Goal: Contribute content: Contribute content

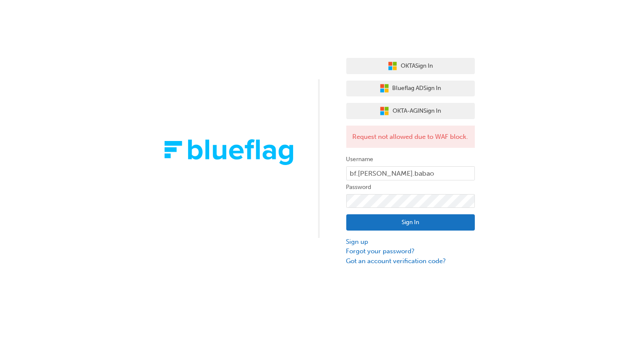
click at [416, 175] on button "Sign In" at bounding box center [410, 222] width 129 height 16
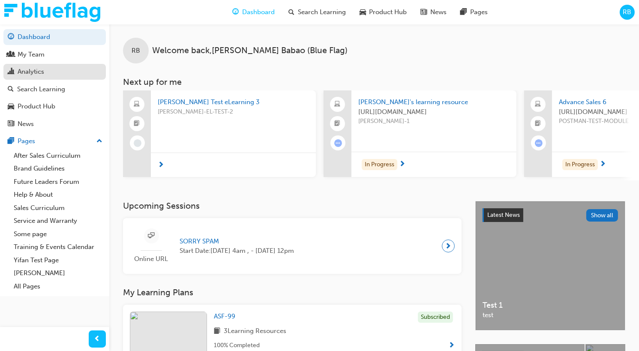
click at [65, 71] on div "Analytics" at bounding box center [55, 71] width 94 height 11
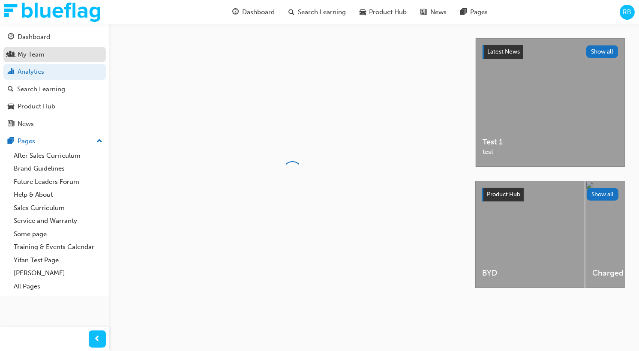
click at [75, 58] on div "My Team" at bounding box center [55, 54] width 94 height 11
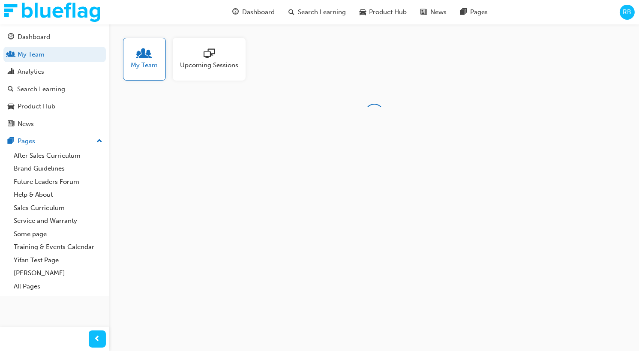
click at [195, 71] on div "Upcoming Sessions" at bounding box center [209, 59] width 73 height 43
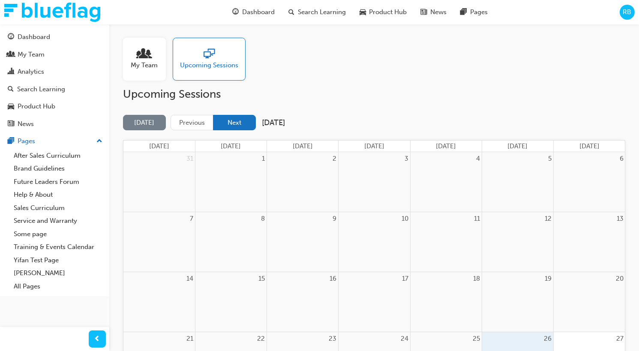
click at [228, 125] on button "Next" at bounding box center [234, 123] width 43 height 16
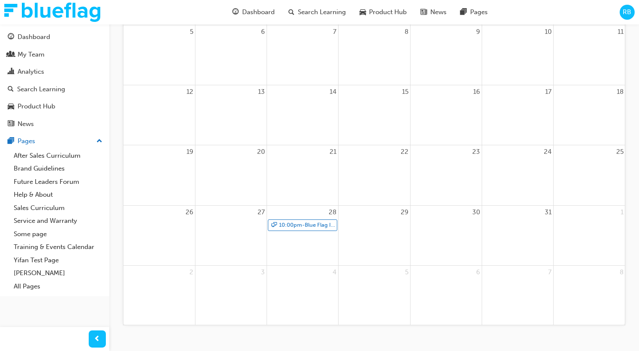
scroll to position [170, 0]
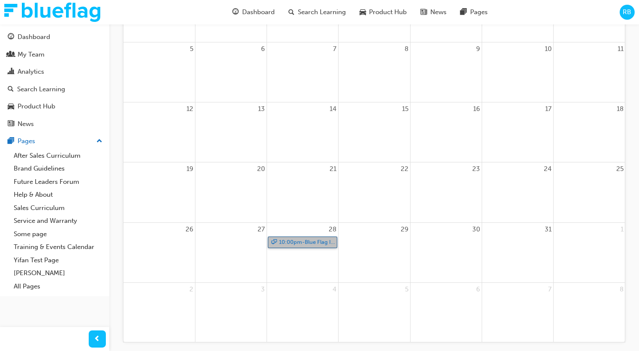
click at [292, 175] on link "10:00pm - Blue Flag Induction - Part 1 (edited with notification)" at bounding box center [302, 242] width 69 height 12
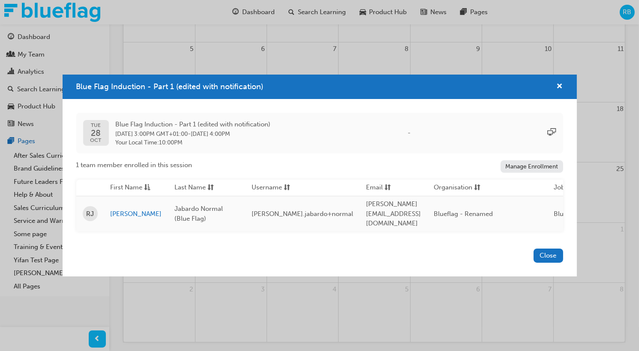
click at [513, 173] on link "Manage Enrollment" at bounding box center [531, 166] width 63 height 12
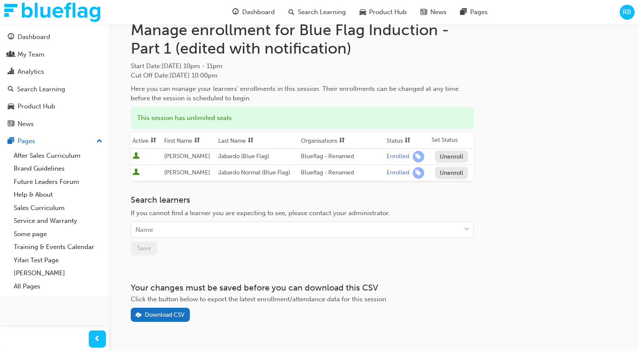
scroll to position [31, 0]
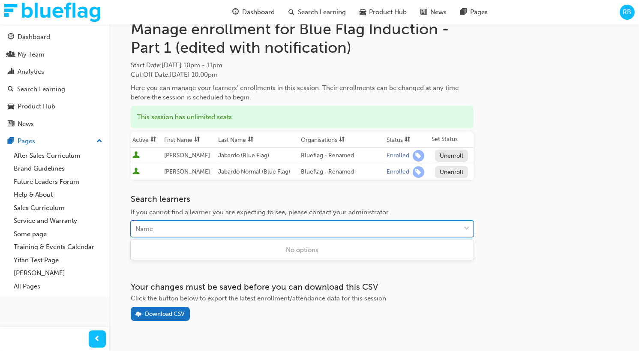
click at [378, 175] on div "Name" at bounding box center [295, 228] width 329 height 15
type input "t"
type input "ba"
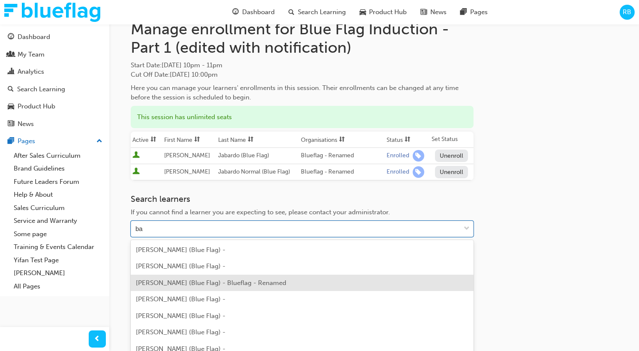
click at [283, 175] on div "Roby Babao (Blue Flag) - Blueflag - Renamed" at bounding box center [302, 283] width 343 height 17
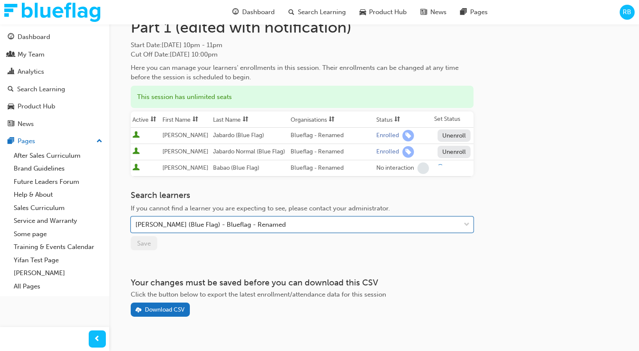
scroll to position [61, 0]
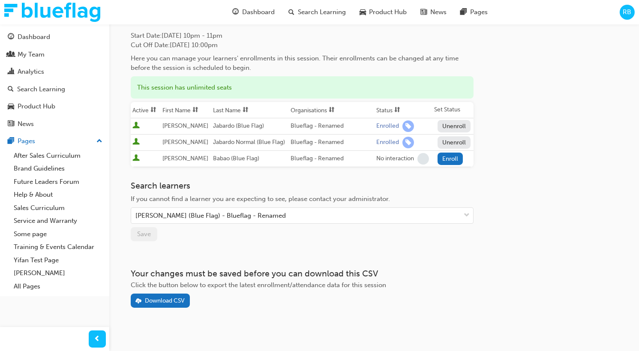
click at [437, 175] on div "If you cannot find a learner you are expecting to see, please contact your admi…" at bounding box center [302, 199] width 343 height 10
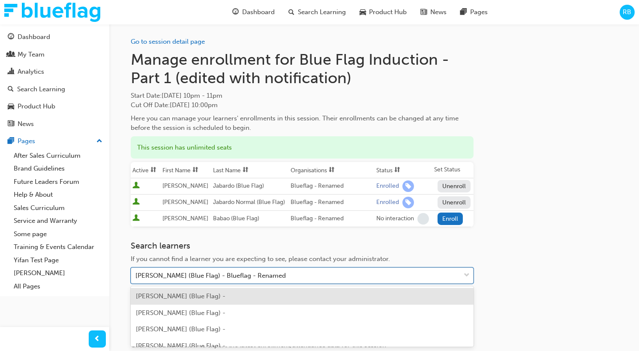
scroll to position [65, 0]
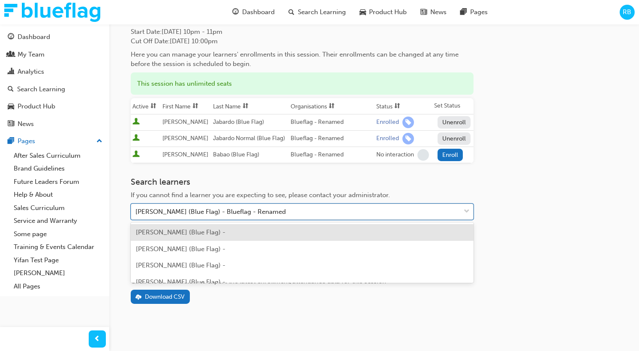
click at [271, 175] on body "Your version of Internet Explorer is outdated and not supported. Please upgrade…" at bounding box center [319, 110] width 639 height 351
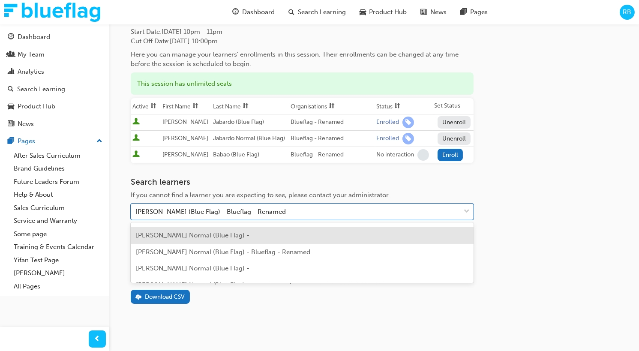
scroll to position [177, 0]
click at [275, 175] on span "Roby Babao Normal (Blue Flag) - Blueflag - Renamed" at bounding box center [223, 237] width 174 height 8
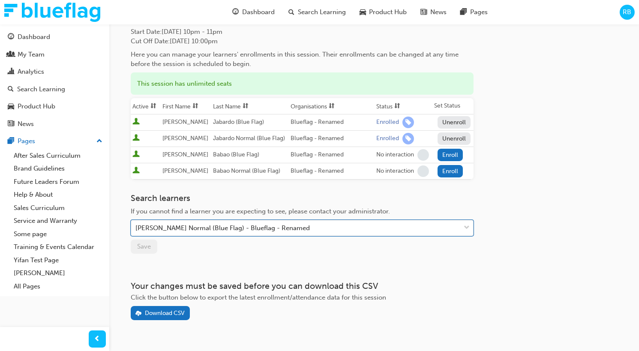
scroll to position [81, 0]
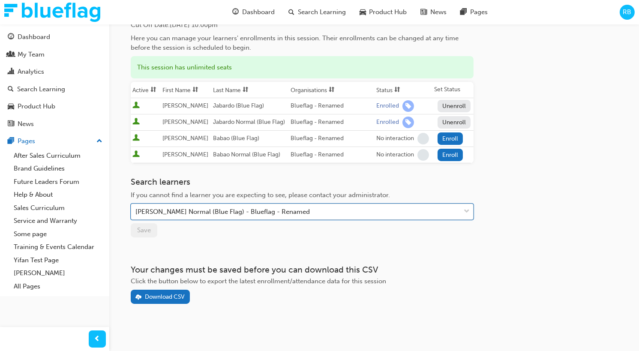
click at [292, 175] on body "Your version of Internet Explorer is outdated and not supported. Please upgrade…" at bounding box center [319, 94] width 639 height 351
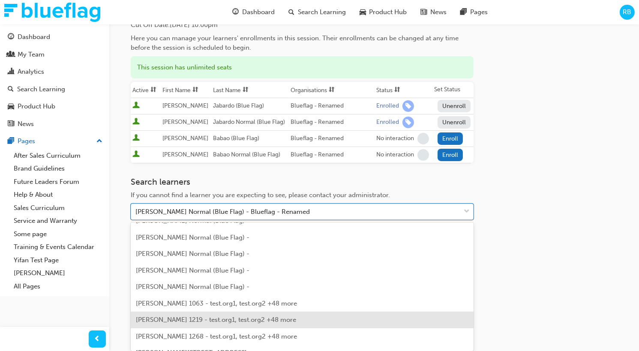
scroll to position [192, 0]
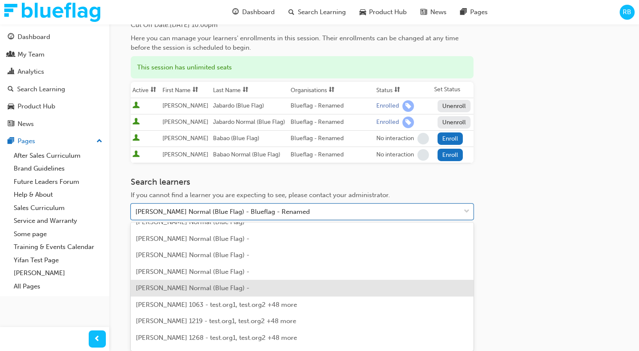
click at [245, 175] on div "Roby Babao Normal (Blue Flag) -" at bounding box center [302, 288] width 343 height 17
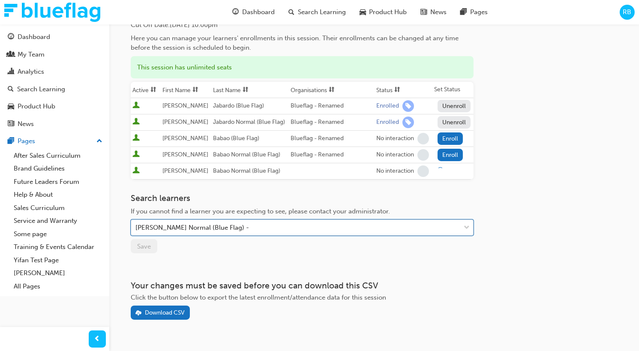
scroll to position [97, 0]
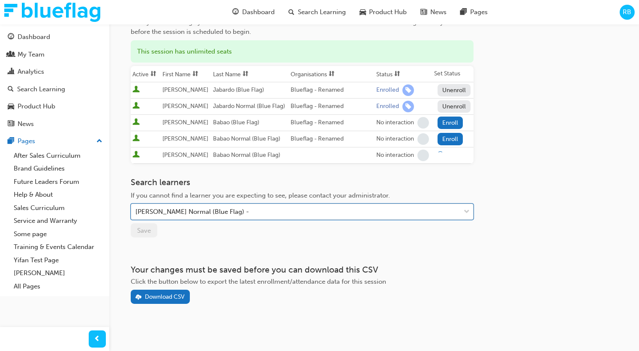
click at [273, 175] on body "Your version of Internet Explorer is outdated and not supported. Please upgrade…" at bounding box center [319, 78] width 639 height 351
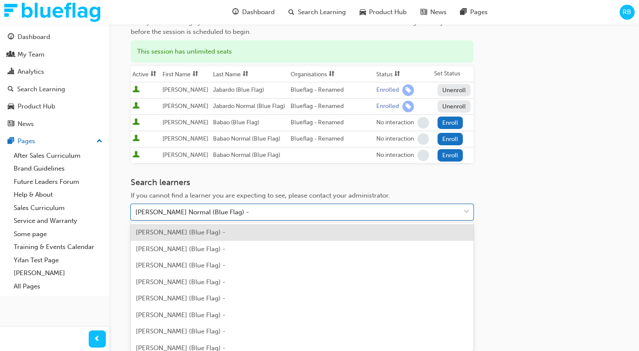
click at [255, 175] on div "Roby Babao (Blue Flag) -" at bounding box center [302, 232] width 343 height 17
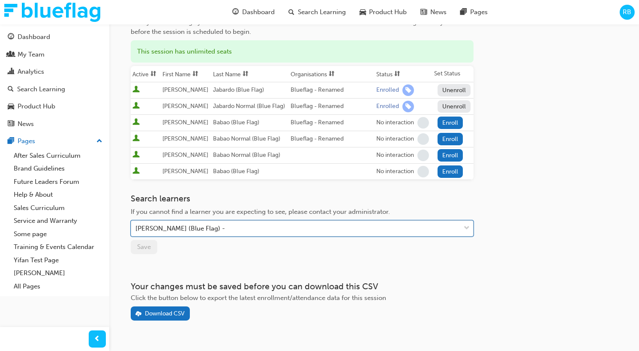
scroll to position [113, 0]
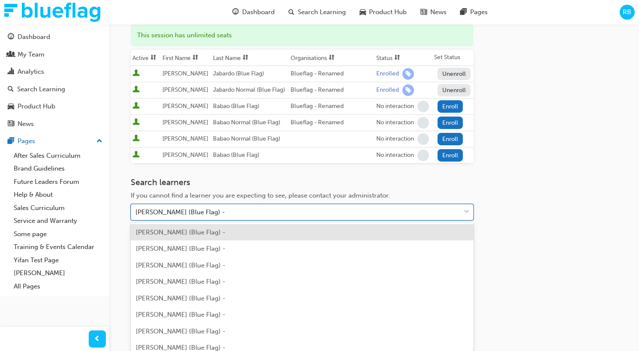
click at [268, 175] on body "Your version of Internet Explorer is outdated and not supported. Please upgrade…" at bounding box center [319, 62] width 639 height 351
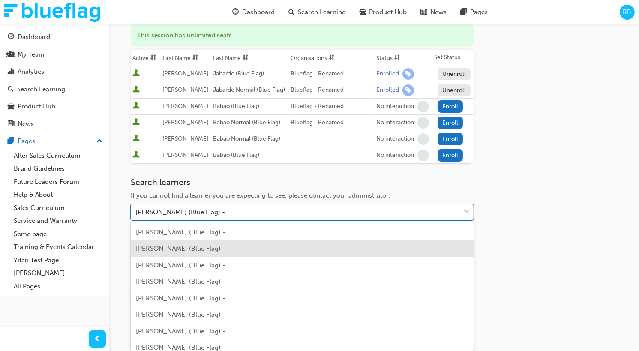
click at [250, 175] on div "Roby Babao (Blue Flag) -" at bounding box center [302, 248] width 343 height 17
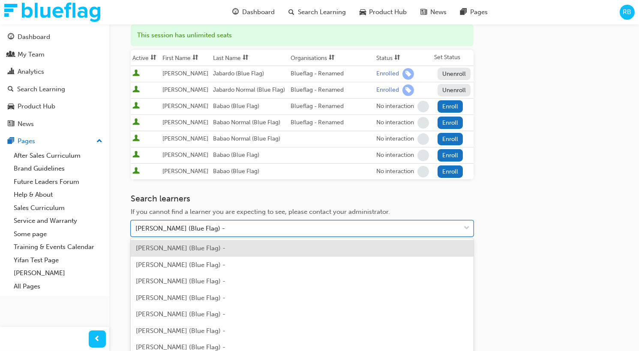
scroll to position [129, 0]
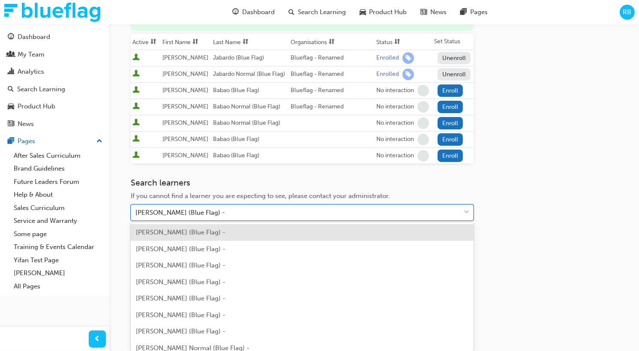
click at [257, 175] on body "Your version of Internet Explorer is outdated and not supported. Please upgrade…" at bounding box center [319, 46] width 639 height 351
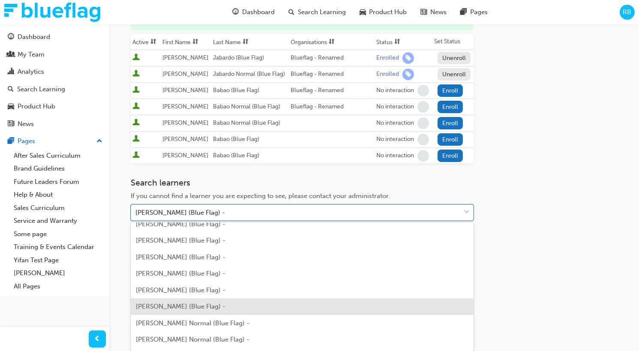
scroll to position [30, 0]
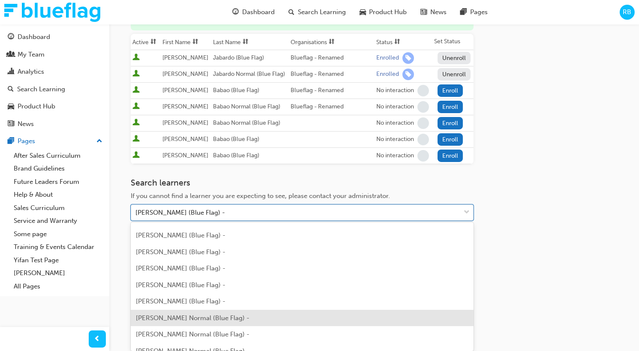
click at [222, 175] on div "Roby Babao Normal (Blue Flag) -" at bounding box center [302, 318] width 343 height 17
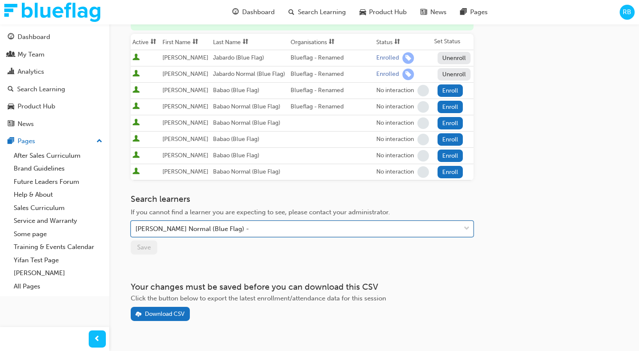
scroll to position [145, 0]
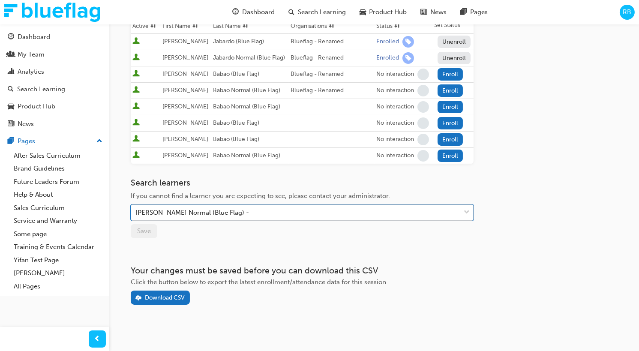
click at [246, 175] on body "Your version of Internet Explorer is outdated and not supported. Please upgrade…" at bounding box center [319, 30] width 639 height 351
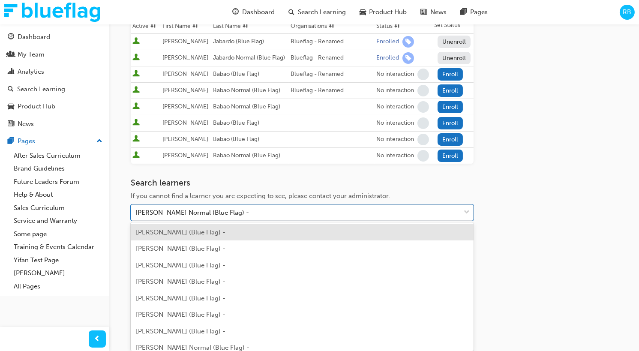
click at [219, 175] on div "Roby Babao (Blue Flag) -" at bounding box center [302, 232] width 343 height 17
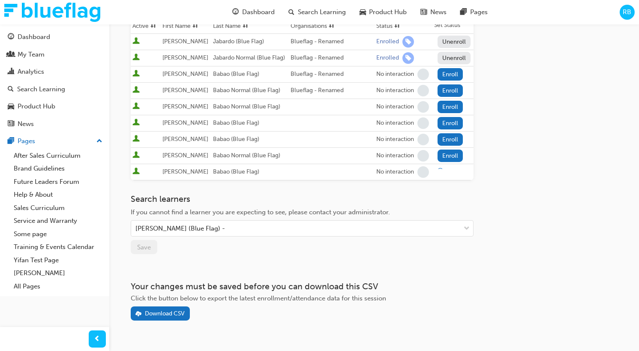
click at [231, 175] on div "Search learners If you cannot find a learner you are expecting to see, please c…" at bounding box center [302, 215] width 343 height 43
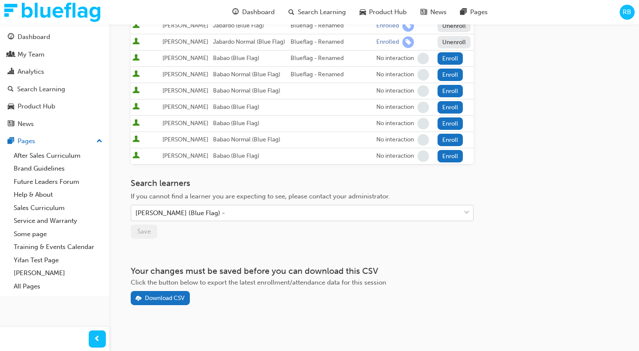
click at [228, 175] on body "Your version of Internet Explorer is outdated and not supported. Please upgrade…" at bounding box center [319, 14] width 639 height 351
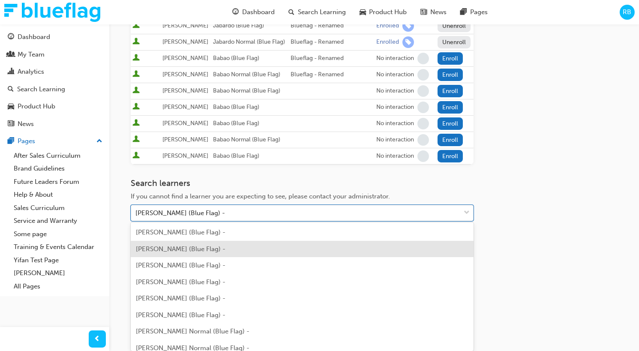
click at [218, 175] on div "Roby Babao (Blue Flag) -" at bounding box center [302, 249] width 343 height 17
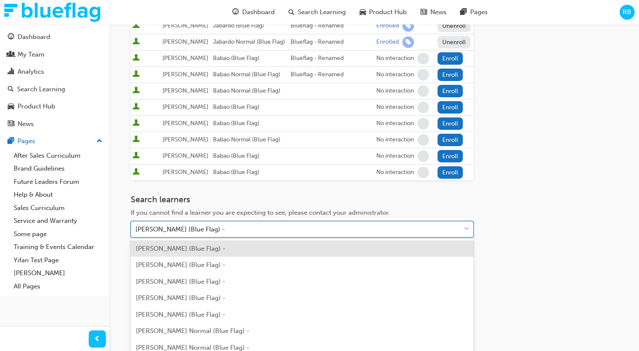
scroll to position [177, 0]
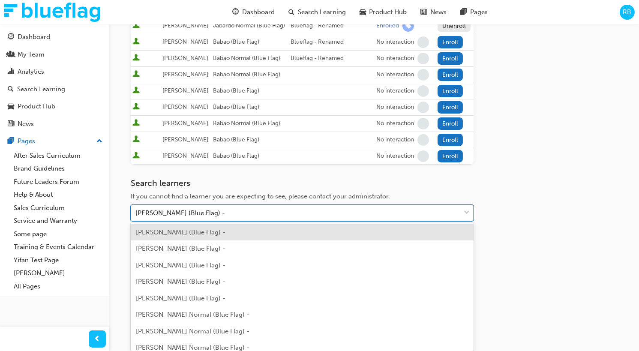
click at [208, 175] on div "Roby Babao (Blue Flag) -" at bounding box center [302, 232] width 343 height 17
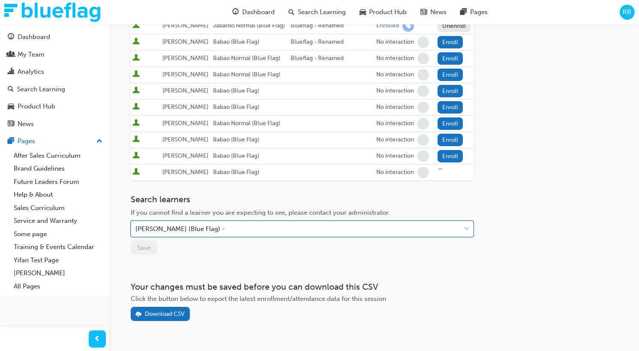
scroll to position [193, 0]
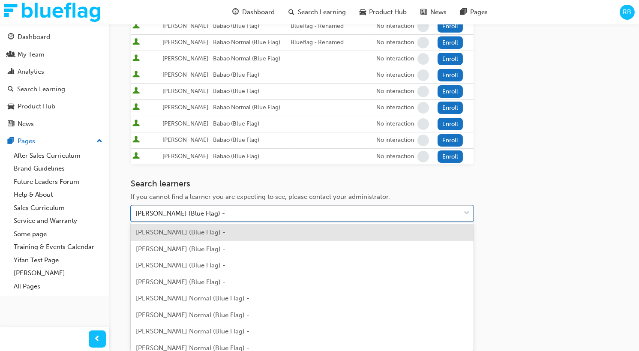
click at [210, 175] on div "Roby Babao (Blue Flag) -" at bounding box center [302, 232] width 343 height 17
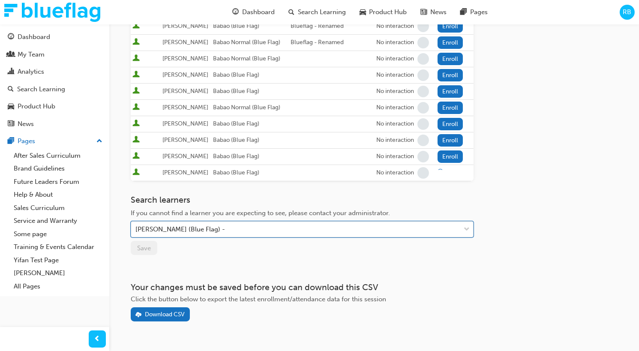
scroll to position [210, 0]
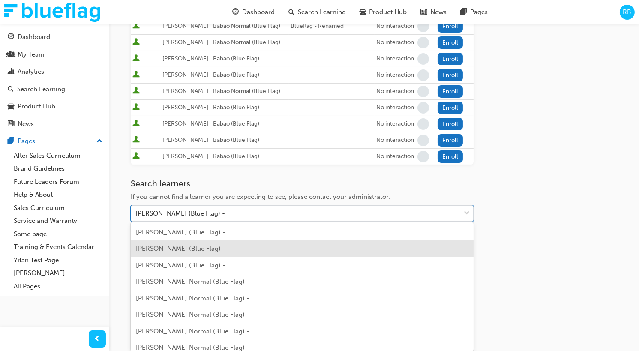
click at [212, 175] on div "Roby Babao (Blue Flag) -" at bounding box center [302, 248] width 343 height 17
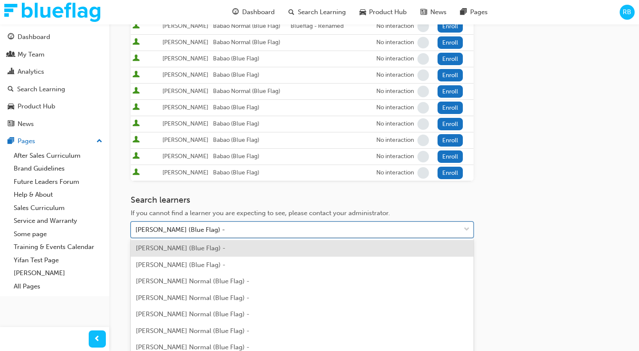
scroll to position [225, 0]
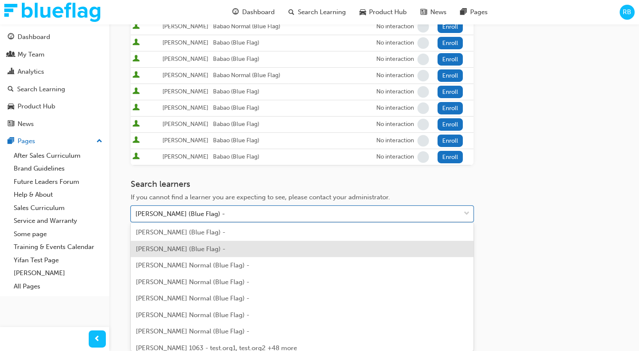
click at [208, 175] on div "Roby Babao (Blue Flag) -" at bounding box center [302, 249] width 343 height 17
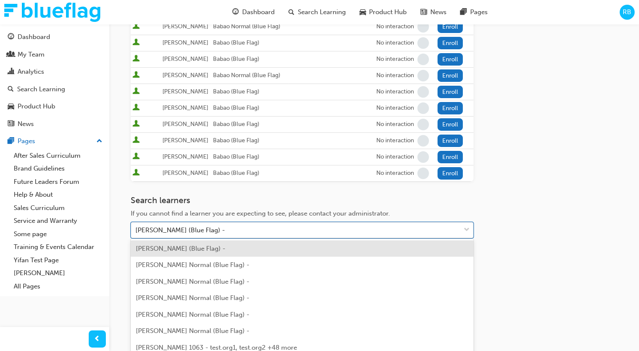
scroll to position [242, 0]
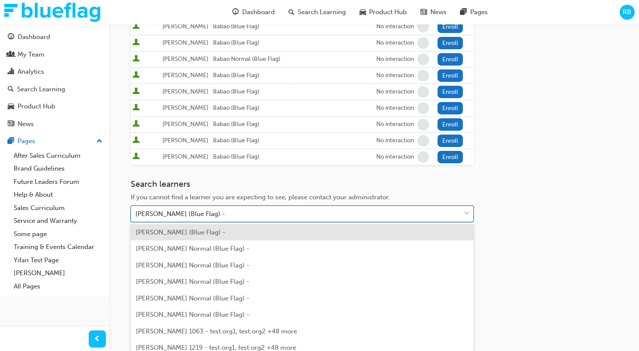
click at [210, 175] on div "Roby Babao (Blue Flag) -" at bounding box center [302, 232] width 343 height 17
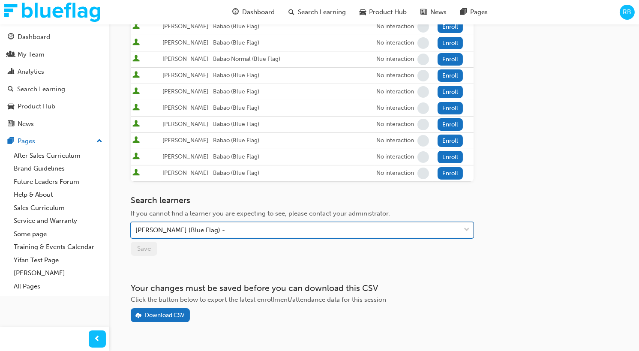
scroll to position [257, 0]
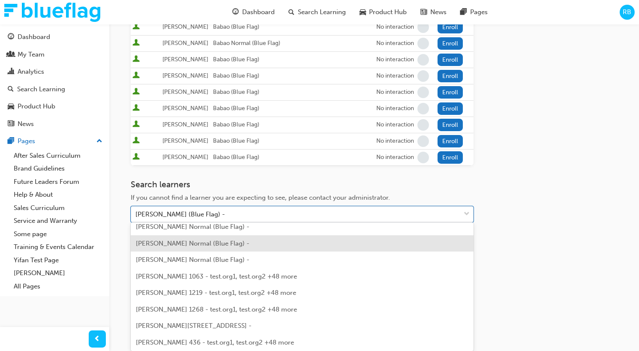
scroll to position [0, 0]
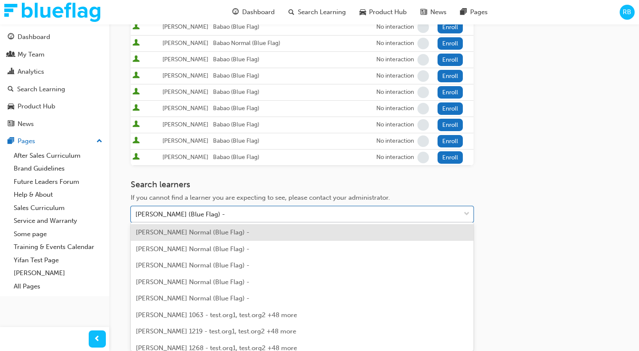
click at [215, 175] on div "Roby Babao Normal (Blue Flag) -" at bounding box center [302, 232] width 343 height 17
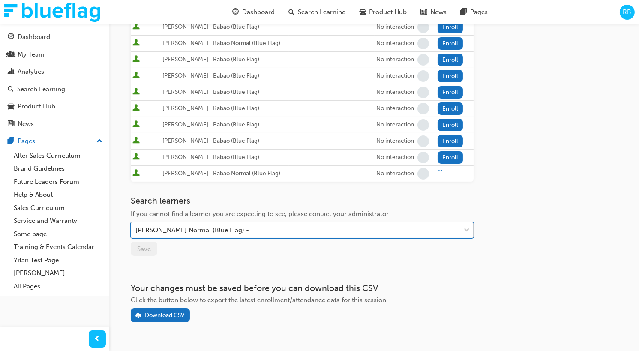
scroll to position [274, 0]
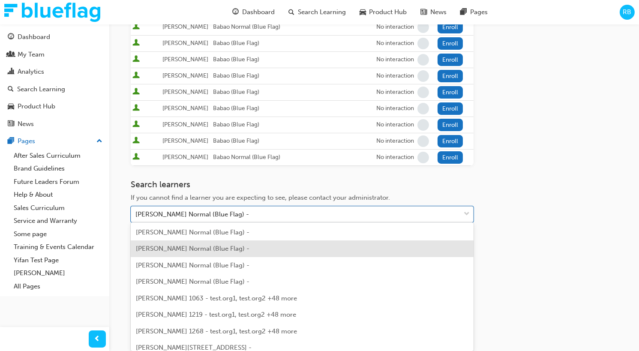
click at [220, 175] on span "Roby Babao Normal (Blue Flag) -" at bounding box center [193, 249] width 114 height 8
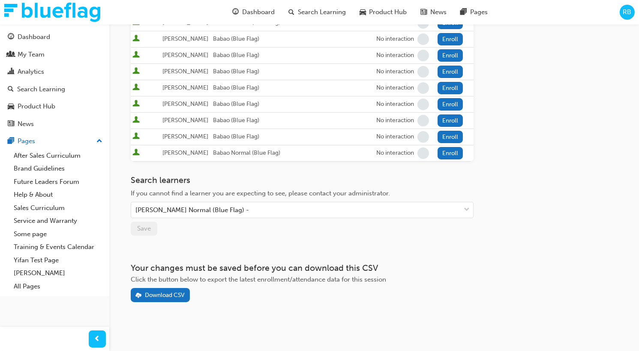
click at [229, 175] on div "Search learners If you cannot find a learner you are expecting to see, please c…" at bounding box center [302, 205] width 343 height 60
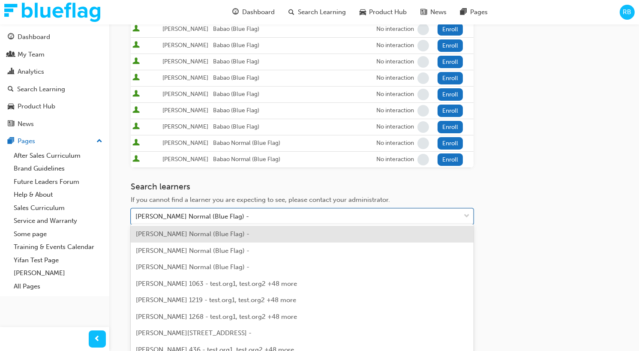
scroll to position [290, 0]
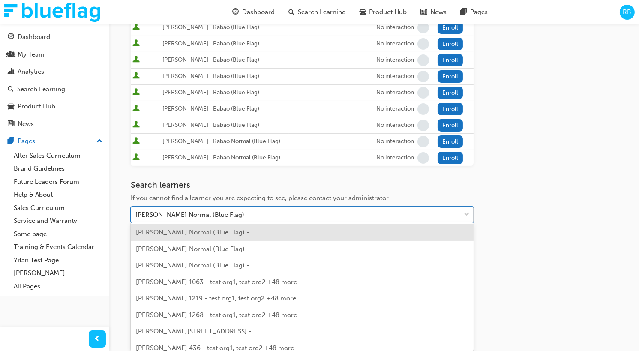
click at [230, 175] on div "Roby Babao Normal (Blue Flag) -" at bounding box center [192, 215] width 114 height 10
click at [223, 175] on span "Roby Babao Normal (Blue Flag) -" at bounding box center [193, 232] width 114 height 8
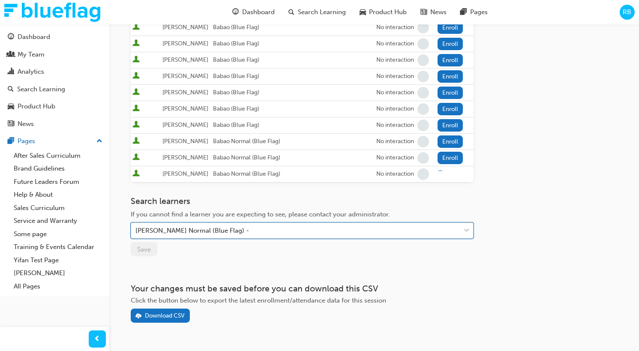
scroll to position [306, 0]
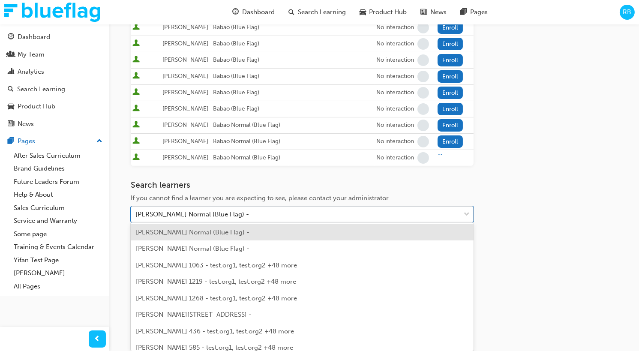
click at [227, 175] on span "Roby Babao Normal (Blue Flag) -" at bounding box center [193, 232] width 114 height 8
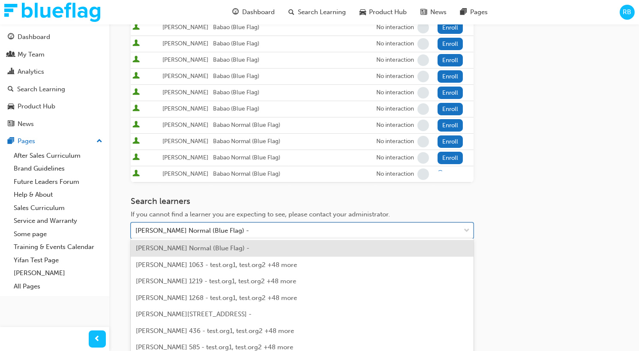
scroll to position [322, 0]
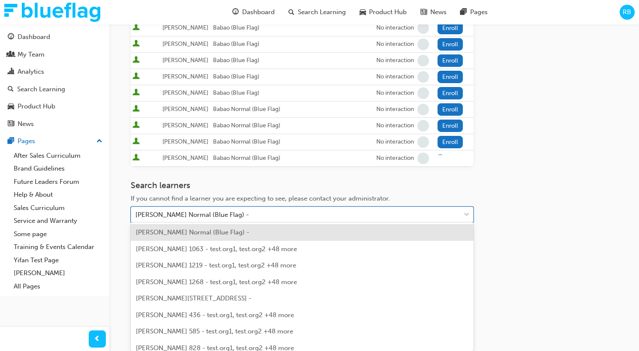
click at [235, 175] on div "Roby Babao Normal (Blue Flag) -" at bounding box center [302, 232] width 343 height 17
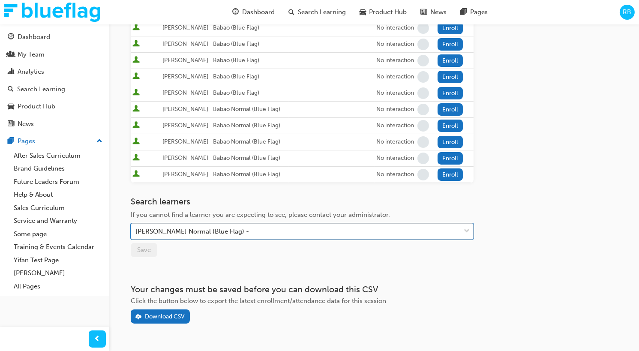
scroll to position [338, 0]
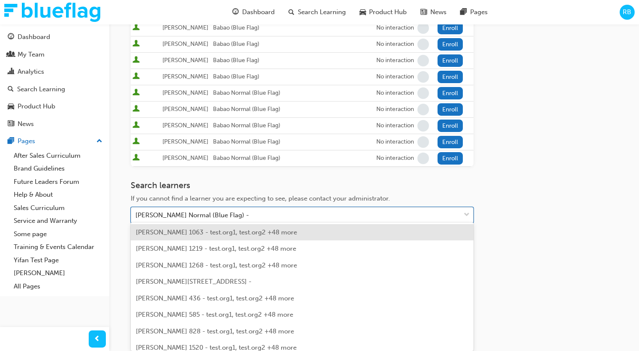
click at [248, 175] on div "Roby Babao Normal (Blue Flag) -" at bounding box center [295, 215] width 329 height 15
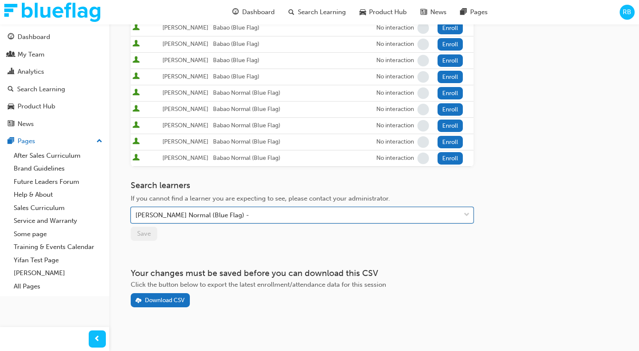
click at [248, 175] on div "Roby Babao Normal (Blue Flag) -" at bounding box center [295, 215] width 329 height 15
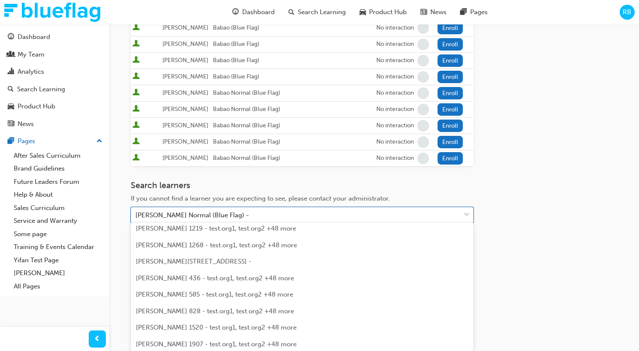
scroll to position [0, 0]
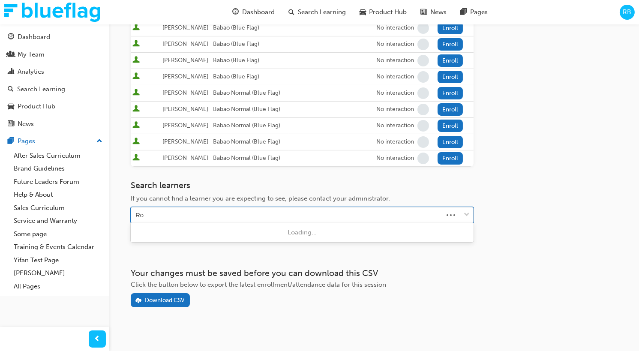
type input "R"
type input "Babao"
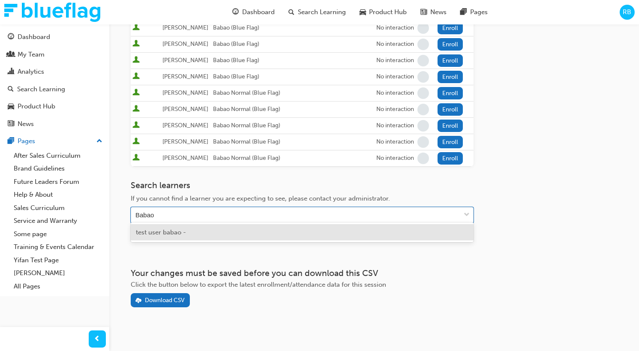
click at [234, 175] on div "test user babao -" at bounding box center [302, 232] width 343 height 17
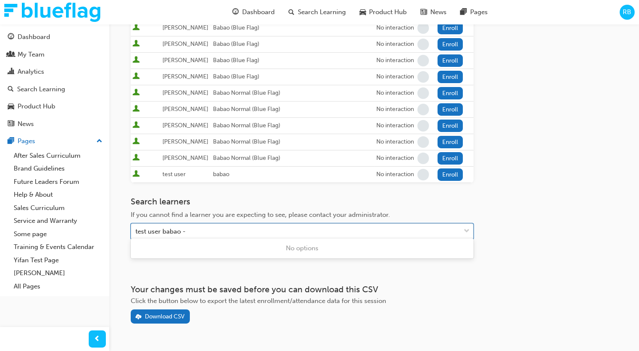
click at [211, 175] on div "test user babao -" at bounding box center [295, 231] width 329 height 15
click at [212, 175] on div "test user babao -" at bounding box center [295, 231] width 329 height 15
drag, startPoint x: 212, startPoint y: 227, endPoint x: 124, endPoint y: 221, distance: 88.4
click at [124, 175] on div "Go to session detail page Manage enrollment for Blue Flag Induction - Part 1 (e…" at bounding box center [374, 18] width 514 height 665
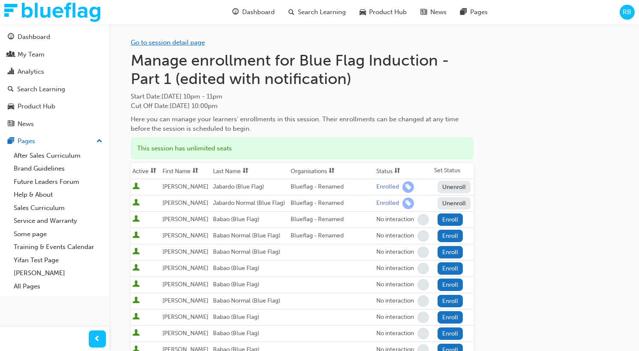
type input "Babao"
click at [189, 45] on link "Go to session detail page" at bounding box center [168, 43] width 74 height 8
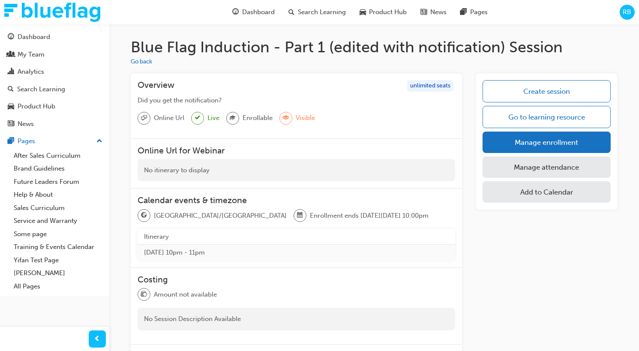
scroll to position [3, 0]
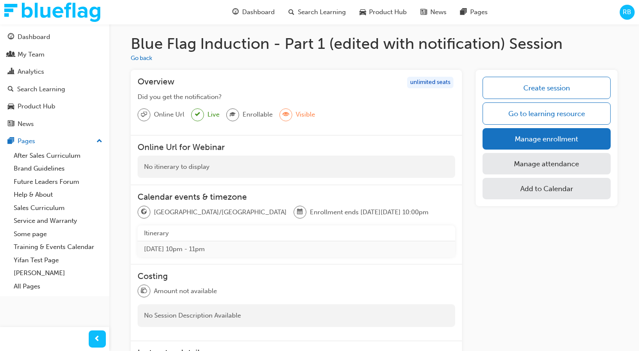
click at [508, 159] on link "Manage attendance" at bounding box center [546, 163] width 128 height 21
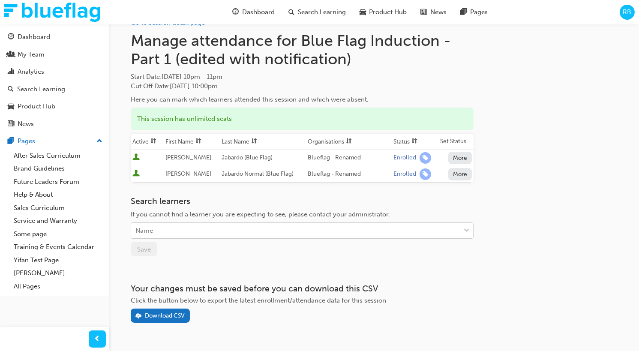
scroll to position [39, 0]
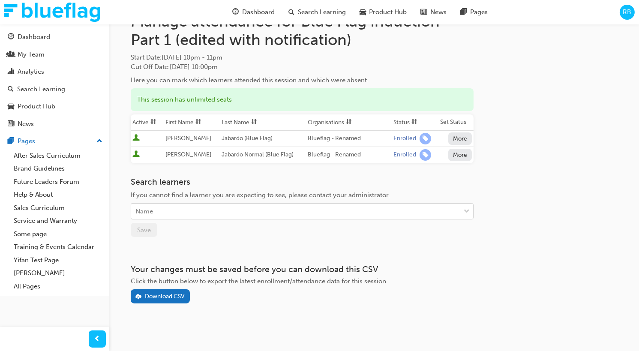
click at [249, 175] on body "Your version of Internet Explorer is outdated and not supported. Please upgrade…" at bounding box center [319, 136] width 639 height 351
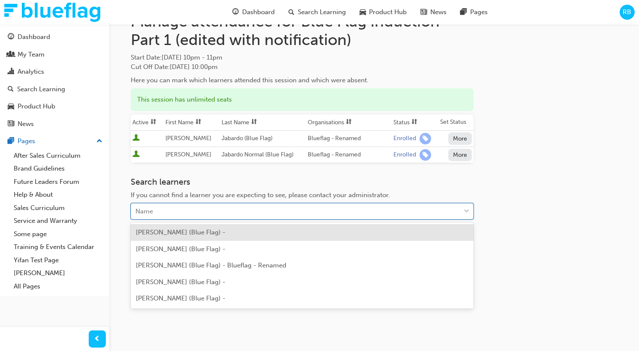
click at [231, 175] on div "Roby Babao (Blue Flag) -" at bounding box center [302, 232] width 343 height 17
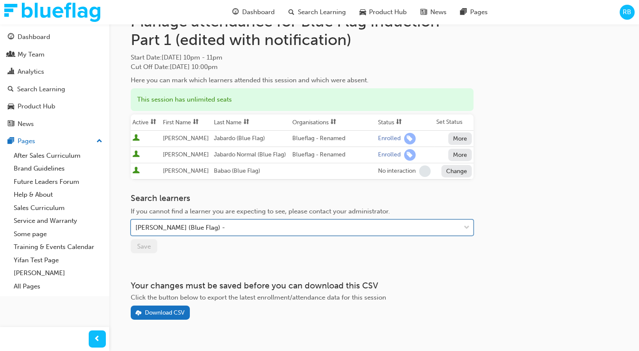
scroll to position [55, 0]
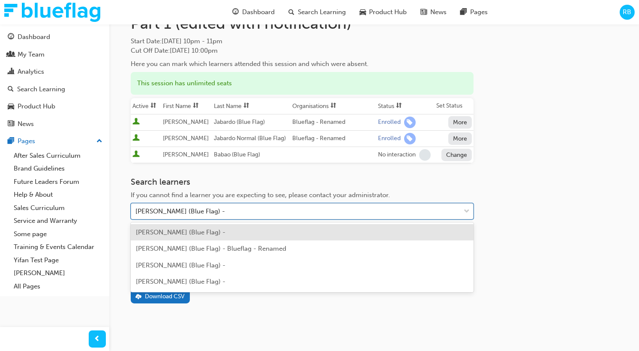
click at [273, 175] on div "Search learners If you cannot find a learner you are expecting to see, please c…" at bounding box center [302, 207] width 343 height 60
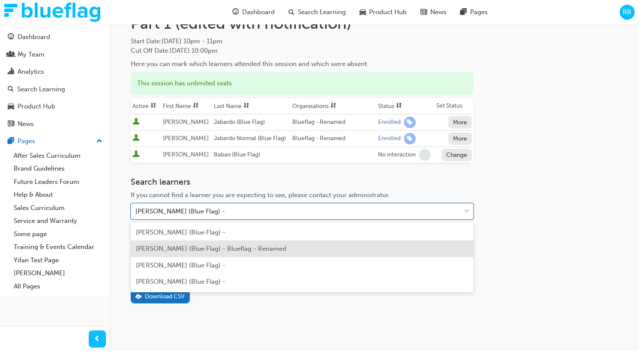
click at [255, 175] on span "Roby Babao (Blue Flag) - Blueflag - Renamed" at bounding box center [211, 249] width 150 height 8
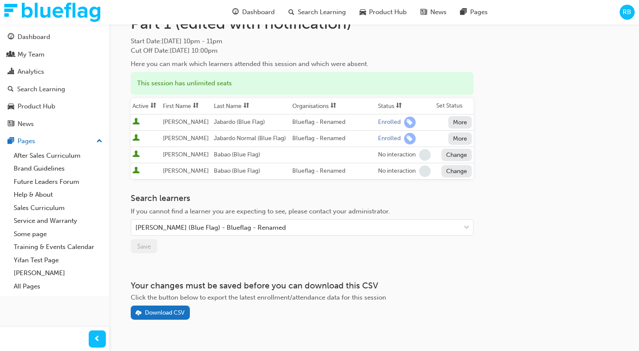
click at [458, 138] on button "More" at bounding box center [460, 138] width 24 height 12
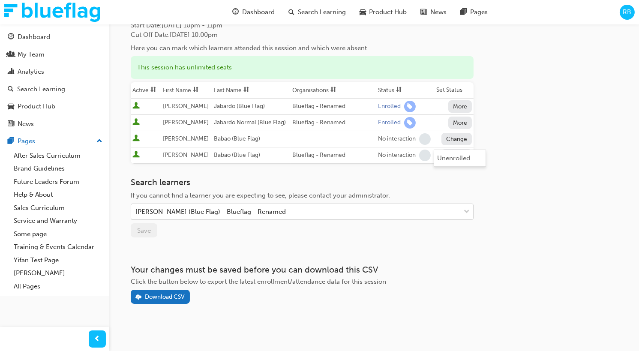
click at [303, 175] on body "Your version of Internet Explorer is outdated and not supported. Please upgrade…" at bounding box center [319, 104] width 639 height 351
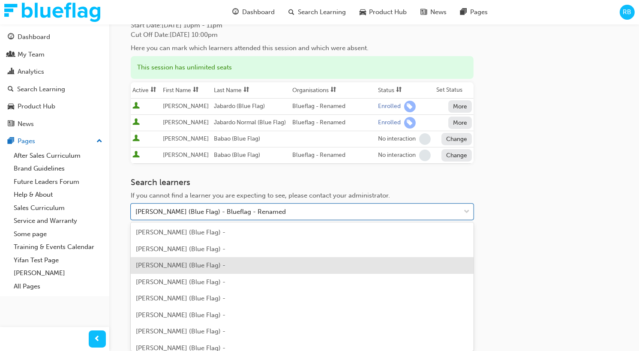
click at [273, 175] on div "Roby Babao (Blue Flag) -" at bounding box center [302, 265] width 343 height 17
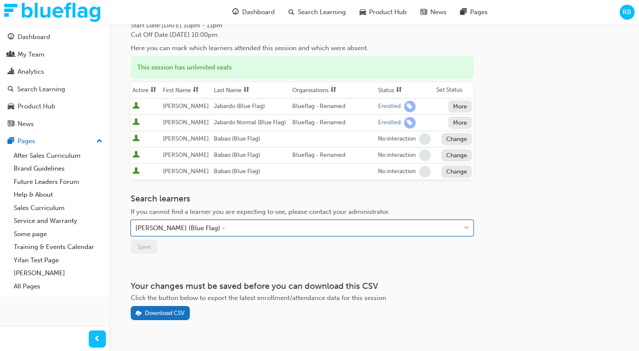
scroll to position [87, 0]
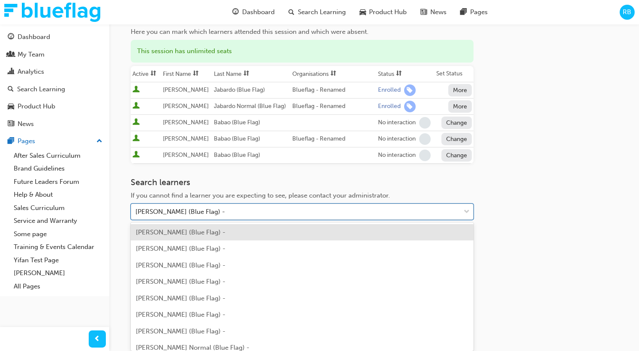
click at [278, 175] on body "Your version of Internet Explorer is outdated and not supported. Please upgrade…" at bounding box center [319, 88] width 639 height 351
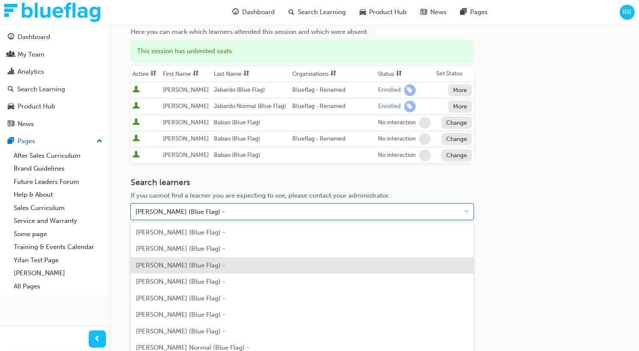
click at [260, 175] on div "Roby Babao (Blue Flag) -" at bounding box center [302, 265] width 343 height 17
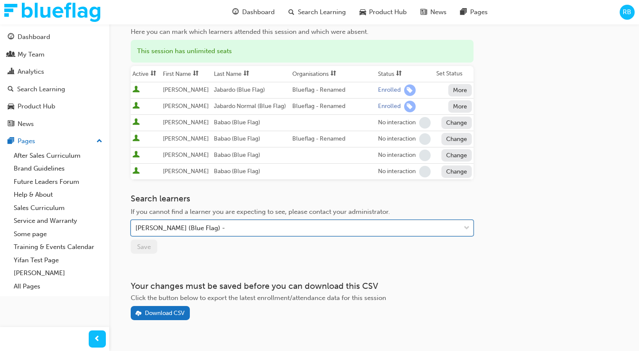
scroll to position [103, 0]
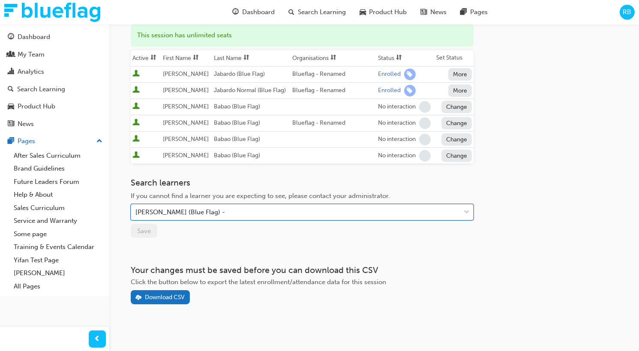
click at [258, 175] on body "Your version of Internet Explorer is outdated and not supported. Please upgrade…" at bounding box center [319, 72] width 639 height 351
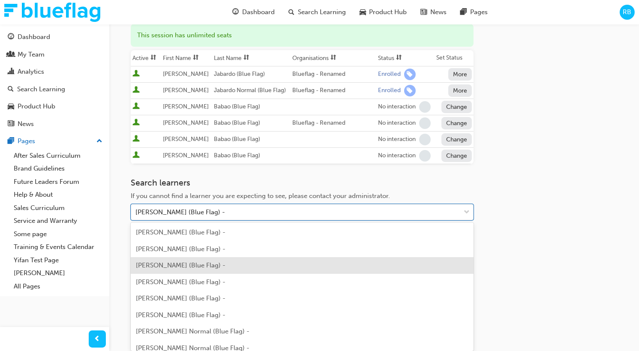
click at [243, 175] on div "Roby Babao (Blue Flag) -" at bounding box center [302, 265] width 343 height 17
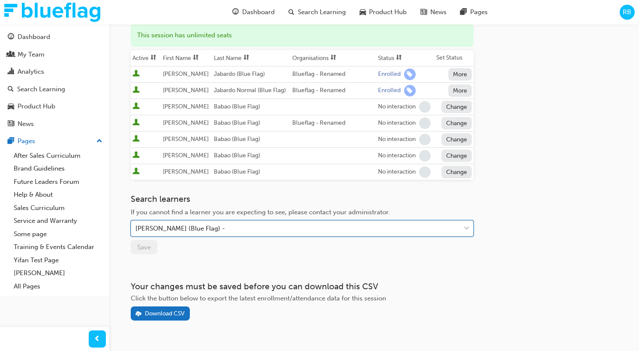
scroll to position [120, 0]
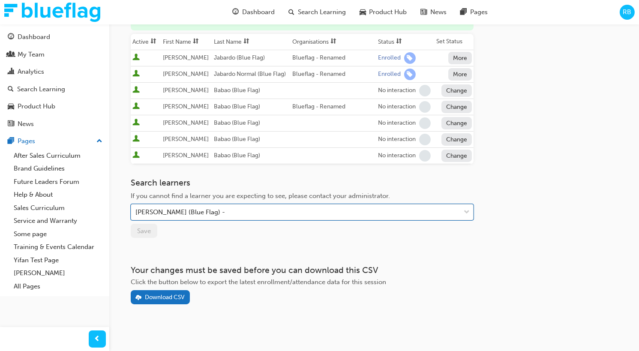
click at [247, 175] on body "Your version of Internet Explorer is outdated and not supported. Please upgrade…" at bounding box center [319, 55] width 639 height 351
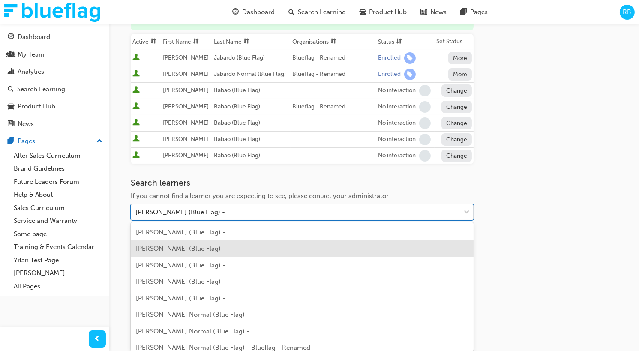
click at [242, 175] on div "Roby Babao (Blue Flag) -" at bounding box center [302, 248] width 343 height 17
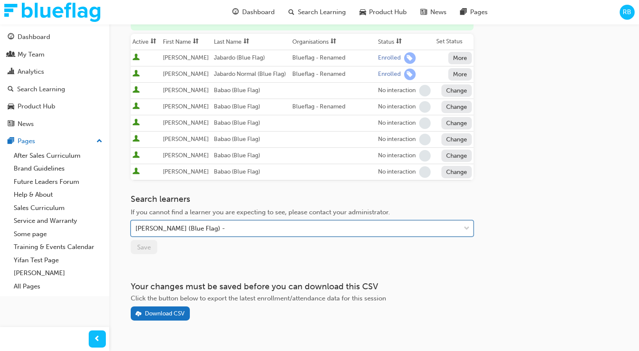
scroll to position [135, 0]
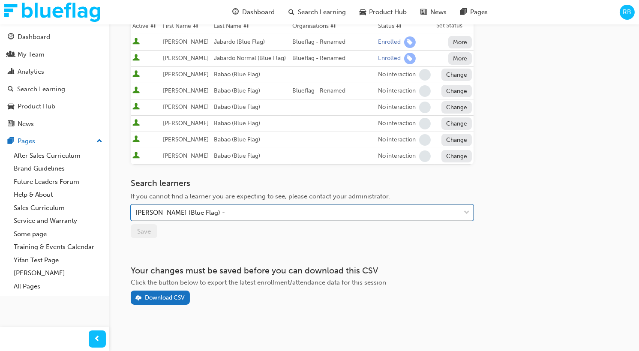
click at [247, 175] on body "Your version of Internet Explorer is outdated and not supported. Please upgrade…" at bounding box center [319, 40] width 639 height 351
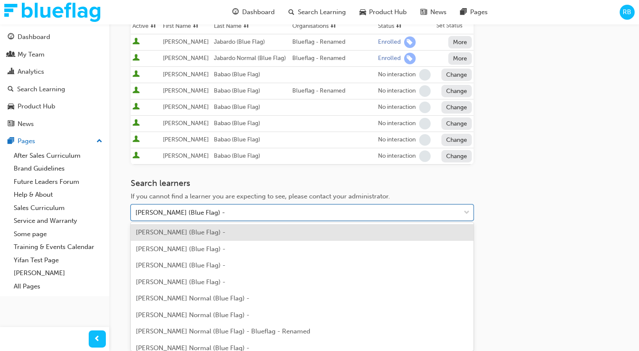
click at [247, 175] on div "Roby Babao (Blue Flag) -" at bounding box center [302, 232] width 343 height 17
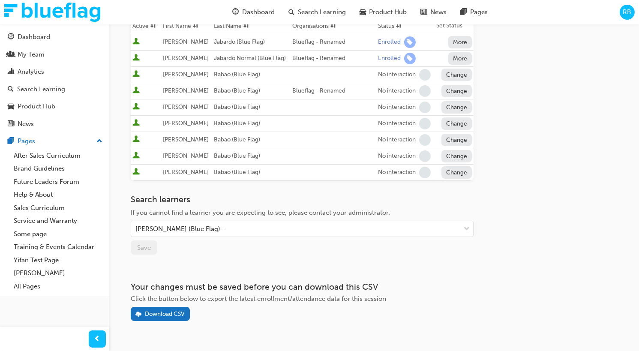
click at [253, 175] on div "Search learners If you cannot find a learner you are expecting to see, please c…" at bounding box center [302, 216] width 343 height 43
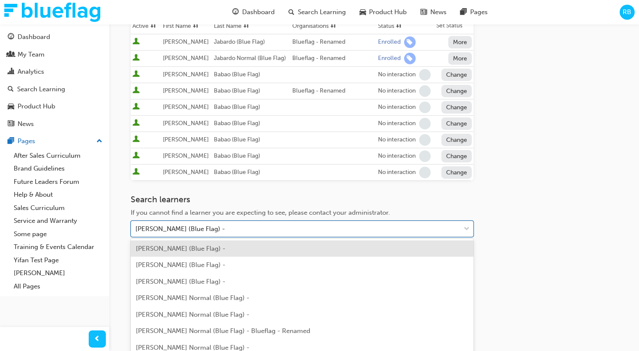
scroll to position [152, 0]
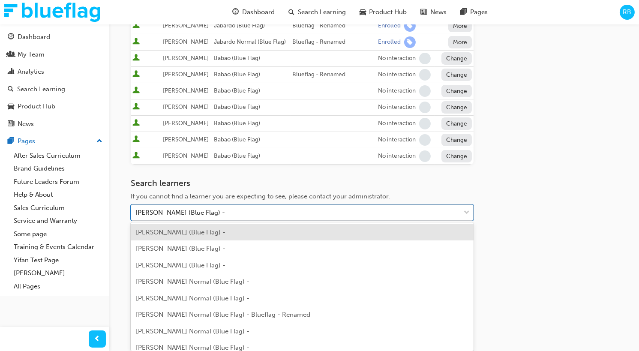
click at [253, 175] on body "Your version of Internet Explorer is outdated and not supported. Please upgrade…" at bounding box center [319, 23] width 639 height 351
click at [248, 175] on div "Roby Babao (Blue Flag) -" at bounding box center [302, 232] width 343 height 17
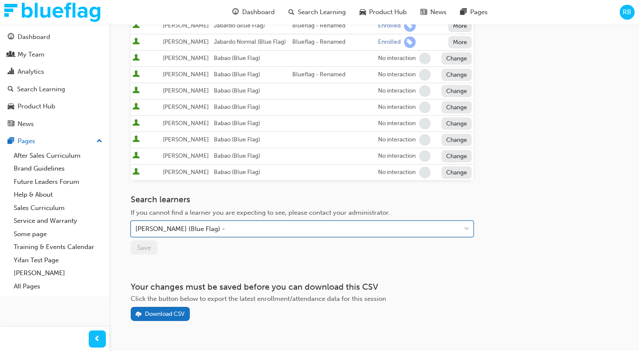
scroll to position [168, 0]
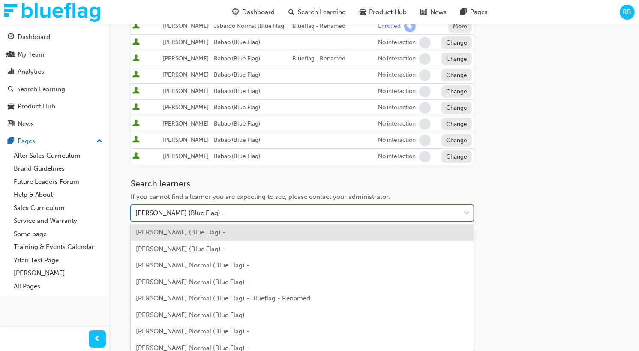
click at [242, 175] on body "Your version of Internet Explorer is outdated and not supported. Please upgrade…" at bounding box center [319, 7] width 639 height 351
click at [239, 175] on div "Roby Babao (Blue Flag) -" at bounding box center [302, 232] width 343 height 17
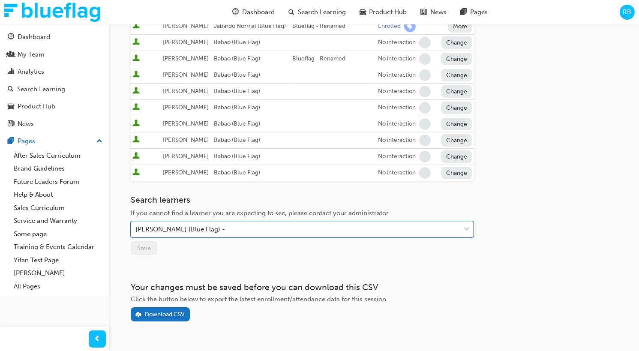
scroll to position [184, 0]
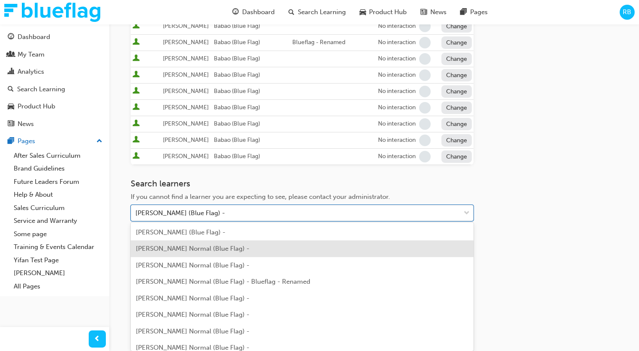
click at [240, 175] on div "Roby Babao (Blue Flag) - Roby Babao Normal (Blue Flag) - Roby Babao Normal (Blu…" at bounding box center [302, 286] width 343 height 129
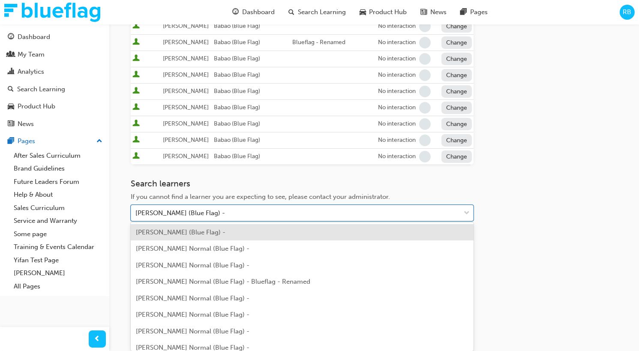
click at [236, 175] on div "Roby Babao (Blue Flag) -" at bounding box center [302, 232] width 343 height 17
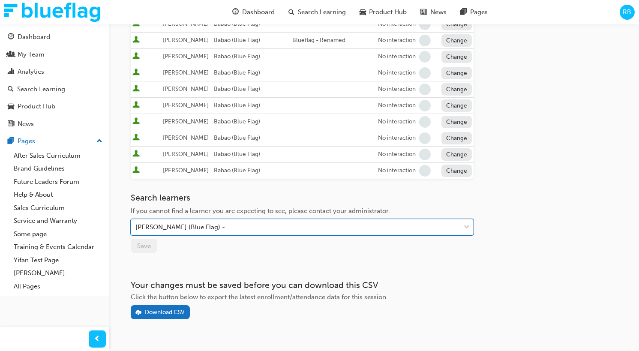
scroll to position [200, 0]
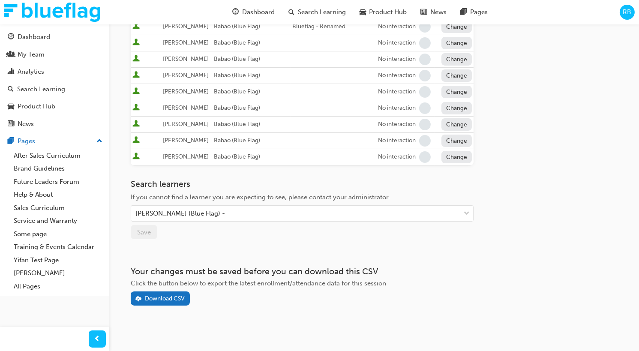
click at [237, 175] on div "Search learners If you cannot find a learner you are expecting to see, please c…" at bounding box center [302, 209] width 343 height 60
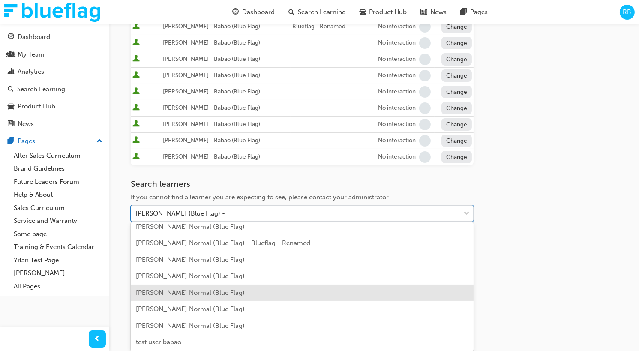
scroll to position [23, 0]
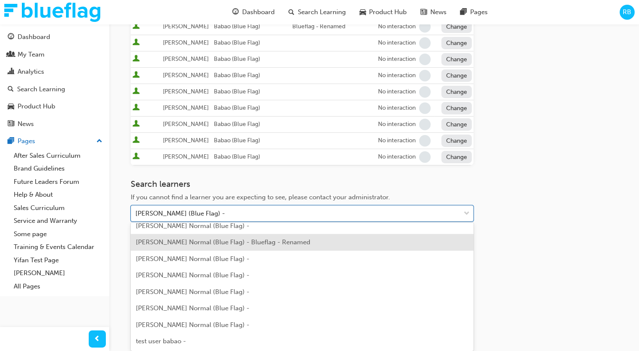
click at [284, 175] on span "Roby Babao Normal (Blue Flag) - Blueflag - Renamed" at bounding box center [223, 242] width 174 height 8
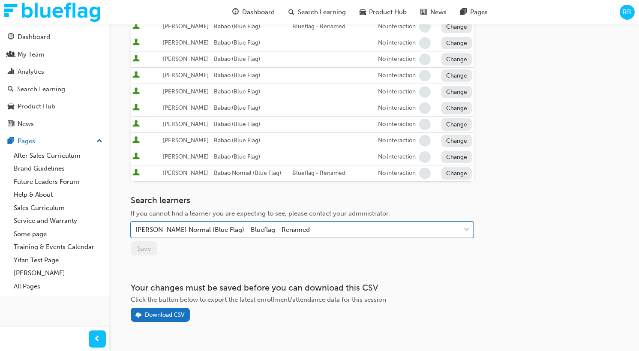
scroll to position [216, 0]
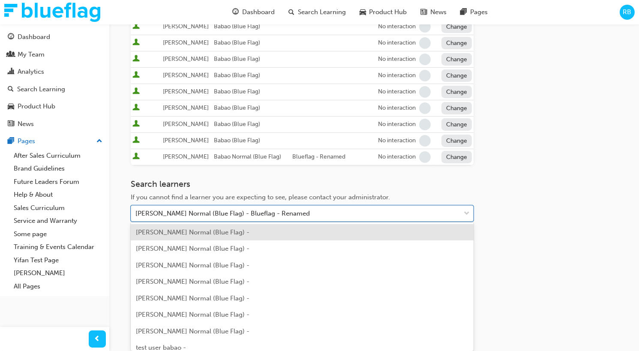
click at [267, 175] on div "Roby Babao Normal (Blue Flag) -" at bounding box center [302, 232] width 343 height 17
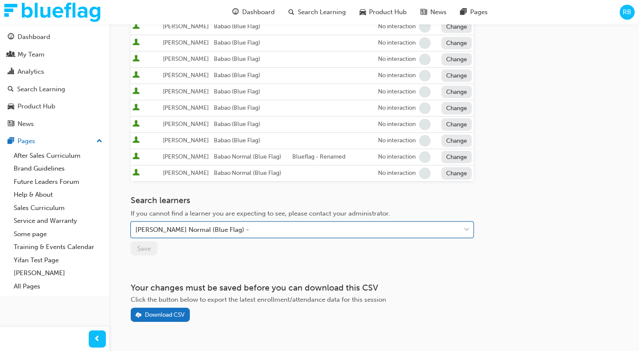
scroll to position [225, 0]
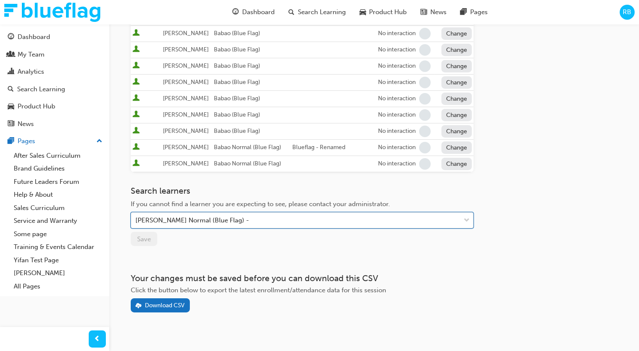
click at [271, 175] on div "Roby Babao Normal (Blue Flag) -" at bounding box center [295, 220] width 329 height 15
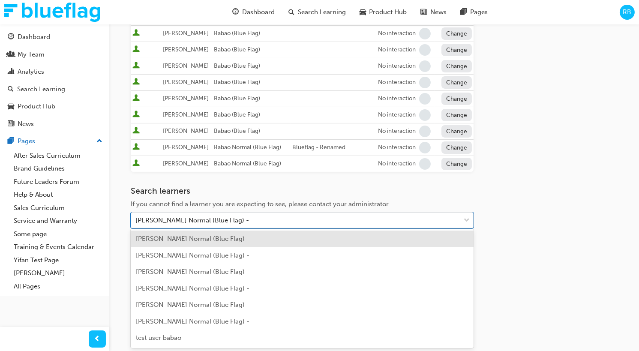
click at [257, 175] on div "Roby Babao Normal (Blue Flag) -" at bounding box center [302, 238] width 343 height 17
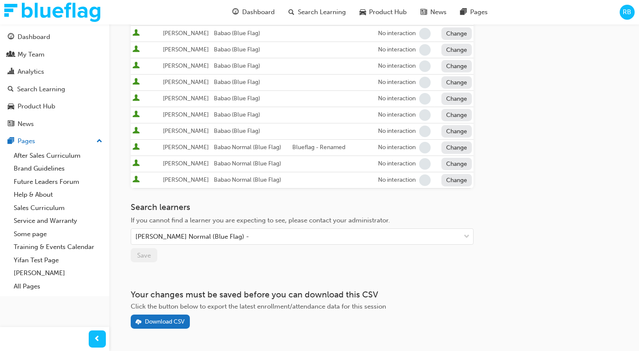
click at [261, 175] on span "If you cannot find a learner you are expecting to see, please contact your admi…" at bounding box center [260, 220] width 259 height 8
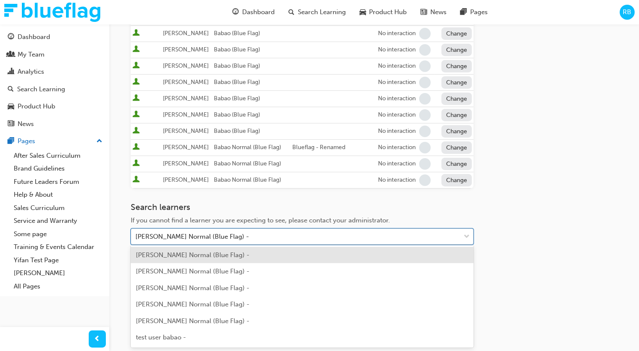
click at [259, 175] on div "Roby Babao Normal (Blue Flag) -" at bounding box center [295, 236] width 329 height 15
click at [251, 175] on div "Roby Babao Normal (Blue Flag) -" at bounding box center [302, 255] width 343 height 17
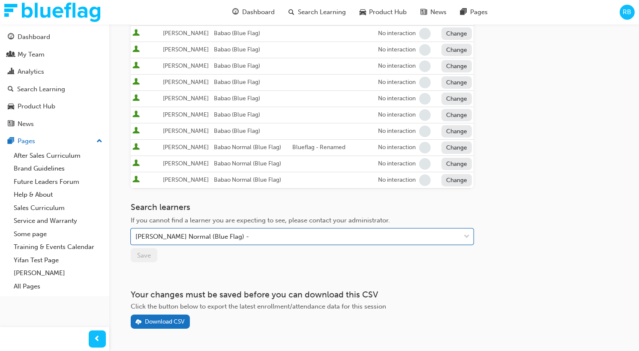
click at [255, 175] on div "Search learners If you cannot find a learner you are expecting to see, please c…" at bounding box center [302, 223] width 343 height 43
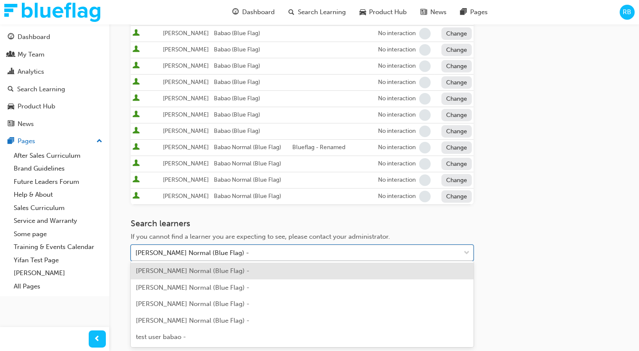
click at [253, 175] on div "Roby Babao Normal (Blue Flag) -" at bounding box center [295, 252] width 329 height 15
click at [248, 175] on div "Roby Babao Normal (Blue Flag) -" at bounding box center [302, 271] width 343 height 17
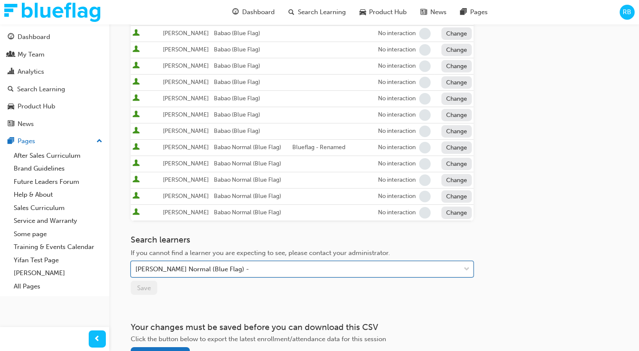
click at [251, 175] on div "Roby Babao Normal (Blue Flag) -" at bounding box center [295, 269] width 329 height 15
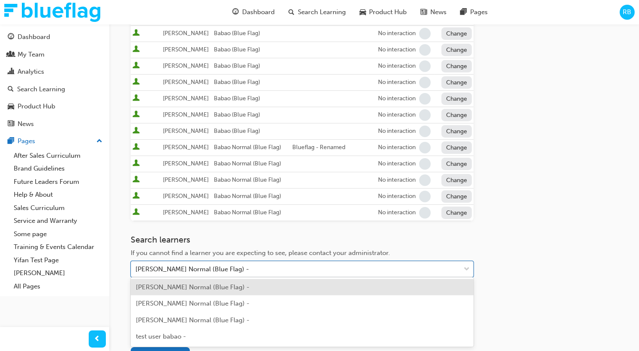
click at [248, 175] on div "Roby Babao Normal (Blue Flag) -" at bounding box center [302, 287] width 343 height 17
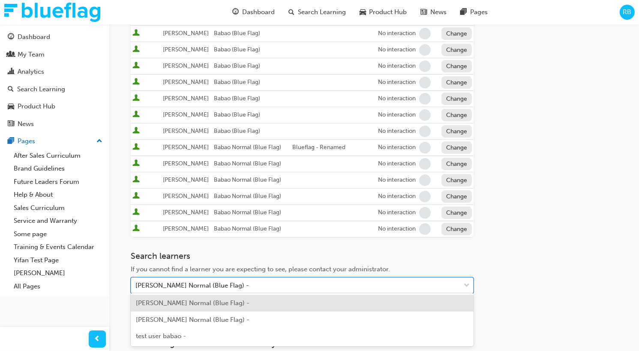
click at [248, 175] on div "Roby Babao Normal (Blue Flag) -" at bounding box center [295, 285] width 329 height 15
click at [242, 175] on div "Roby Babao Normal (Blue Flag) -" at bounding box center [302, 303] width 343 height 17
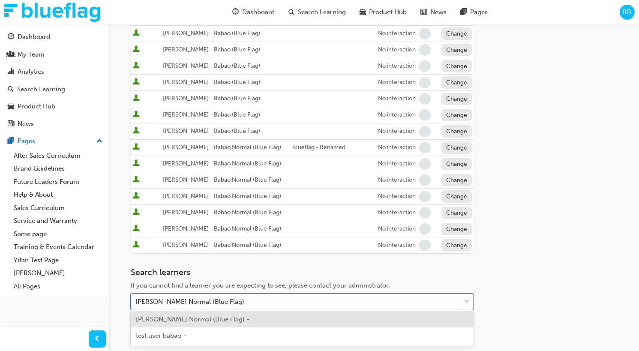
click at [247, 175] on div "Roby Babao Normal (Blue Flag) -" at bounding box center [295, 301] width 329 height 15
click at [244, 175] on div "Roby Babao Normal (Blue Flag) -" at bounding box center [302, 319] width 343 height 17
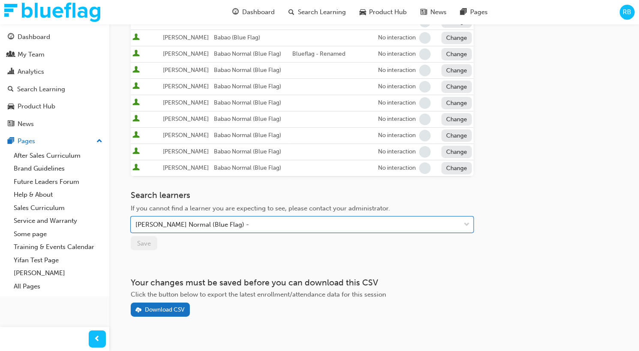
scroll to position [328, 0]
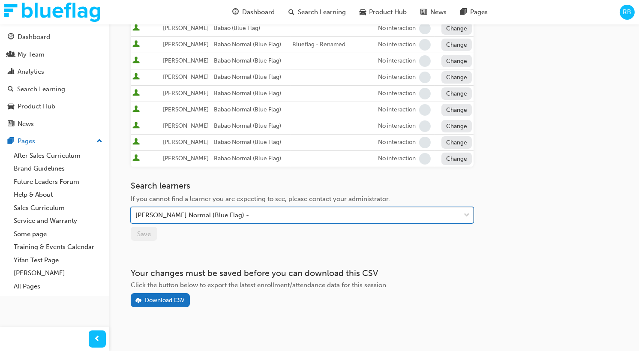
click at [262, 175] on div "Roby Babao Normal (Blue Flag) -" at bounding box center [295, 215] width 329 height 15
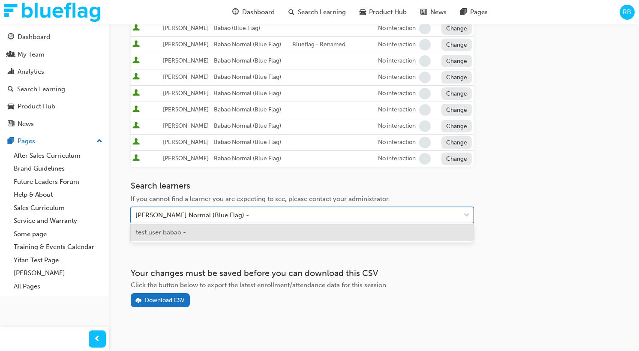
click at [248, 175] on div "test user babao -" at bounding box center [302, 232] width 343 height 17
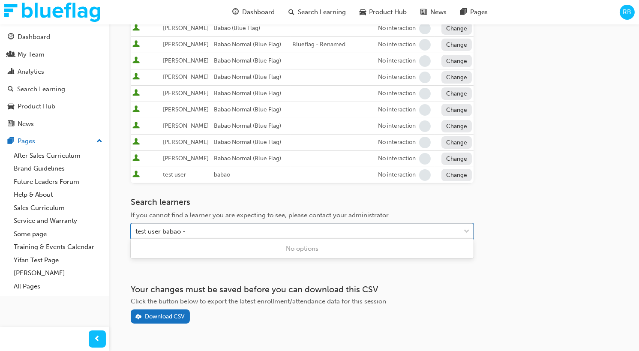
click at [253, 175] on div "test user babao -" at bounding box center [295, 231] width 329 height 15
type input "babao"
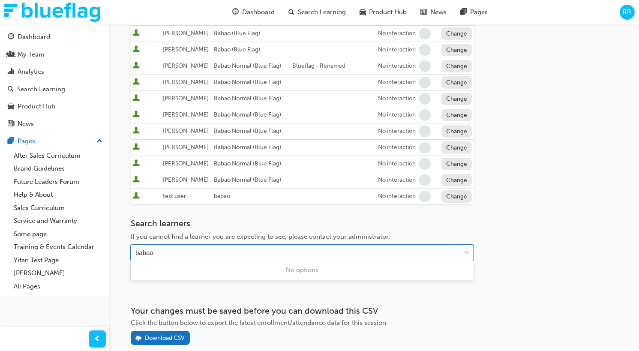
scroll to position [308, 0]
click at [367, 175] on div "babao" at bounding box center [295, 252] width 329 height 15
click at [367, 175] on div "test user babao -" at bounding box center [295, 252] width 329 height 15
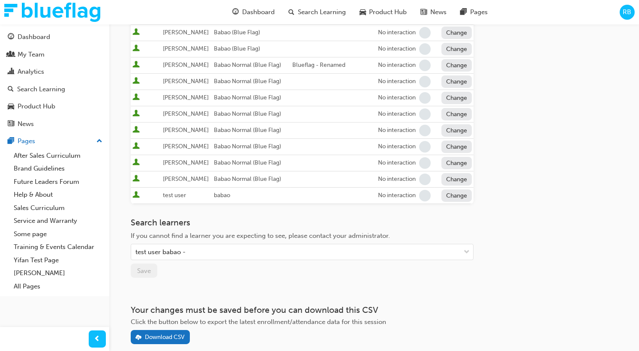
click at [455, 175] on button "Change" at bounding box center [456, 195] width 31 height 12
click at [449, 175] on div "Enrolled" at bounding box center [446, 211] width 25 height 10
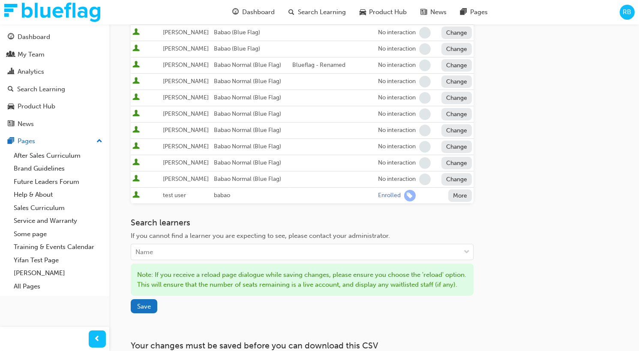
scroll to position [330, 0]
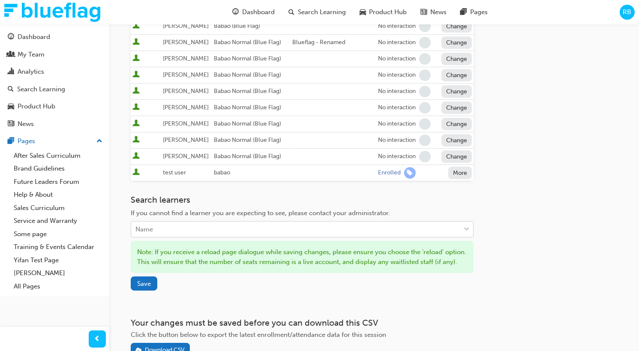
click at [392, 175] on div "Name" at bounding box center [295, 229] width 329 height 15
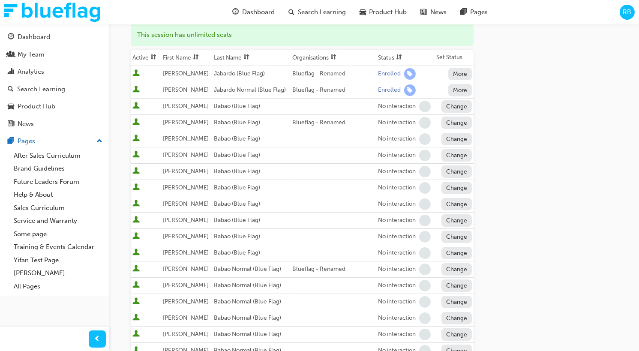
scroll to position [120, 0]
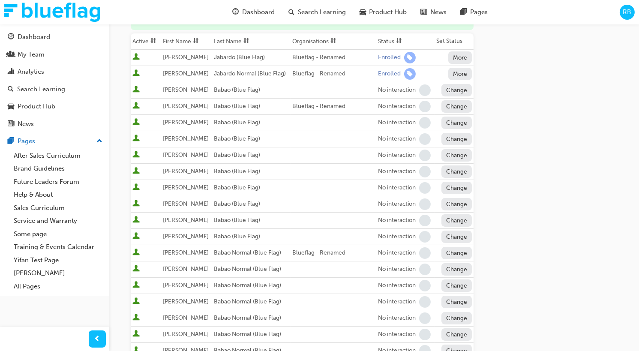
type input "Babao"
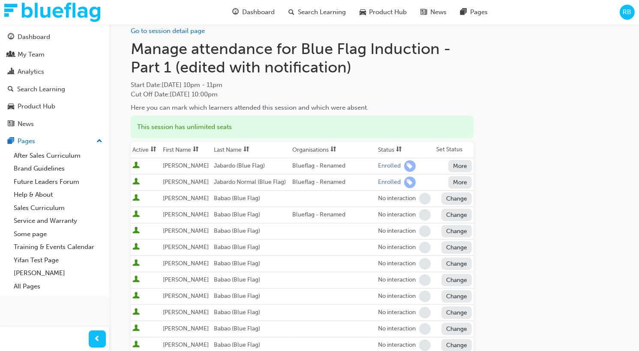
scroll to position [0, 0]
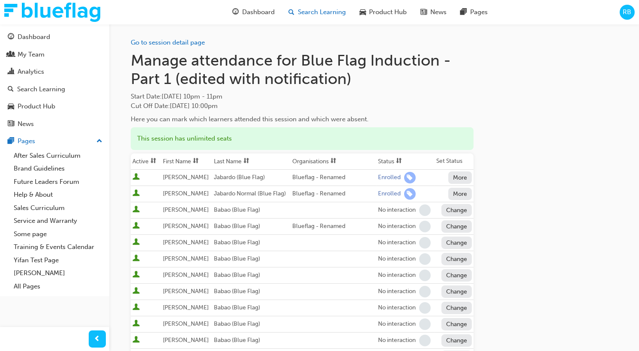
click at [326, 16] on span "Search Learning" at bounding box center [322, 12] width 48 height 10
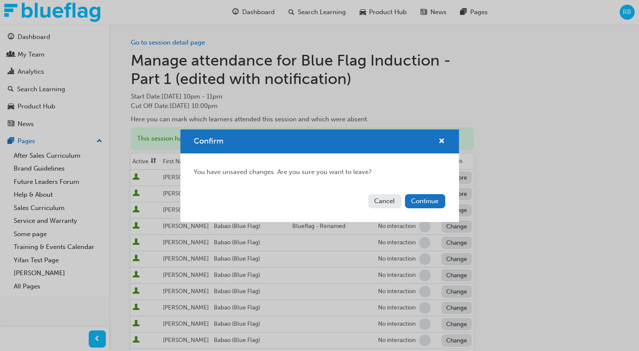
click at [386, 175] on button "Cancel" at bounding box center [384, 201] width 33 height 14
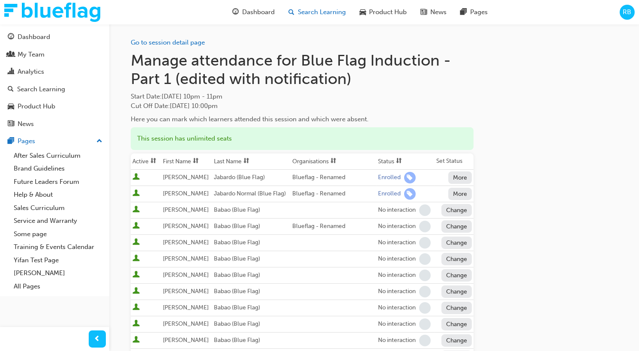
scroll to position [390, 0]
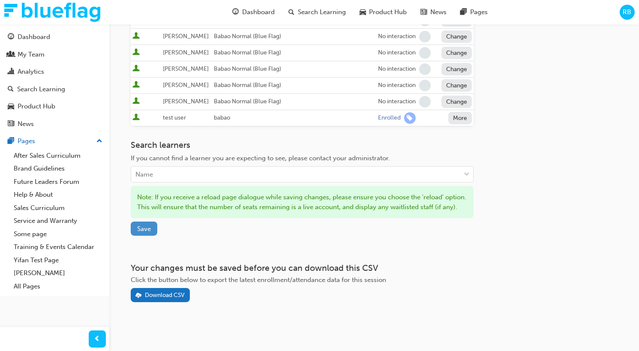
click at [131, 175] on button "Save" at bounding box center [144, 228] width 27 height 14
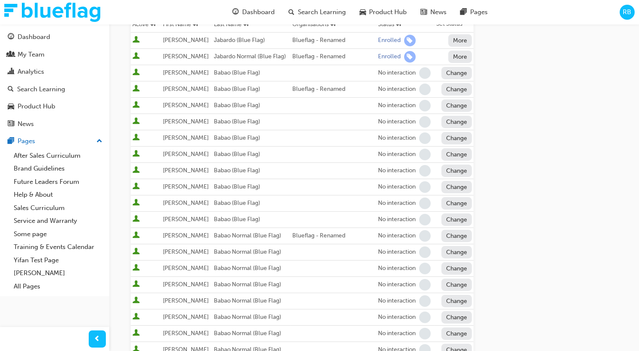
scroll to position [0, 0]
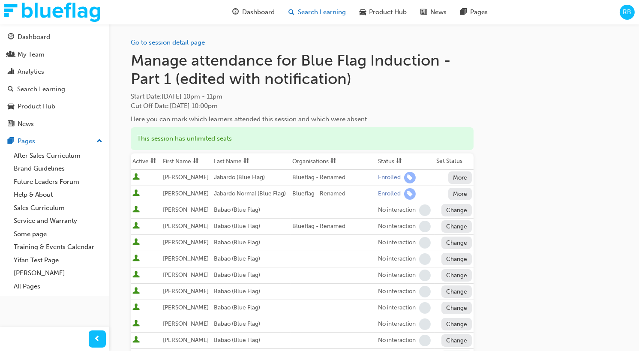
click at [319, 12] on span "Search Learning" at bounding box center [322, 12] width 48 height 10
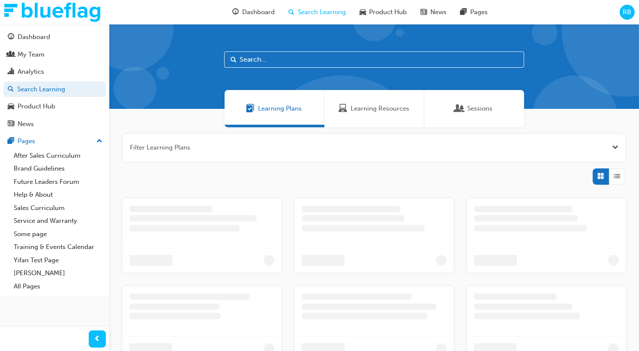
click at [630, 10] on span "RB" at bounding box center [627, 12] width 9 height 10
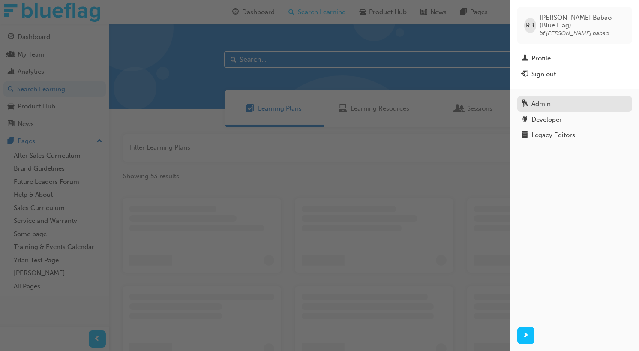
click at [538, 99] on div "Admin" at bounding box center [540, 104] width 19 height 10
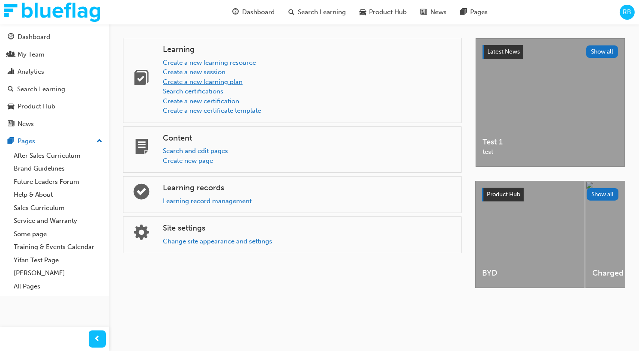
click at [237, 81] on link "Create a new learning plan" at bounding box center [203, 82] width 80 height 8
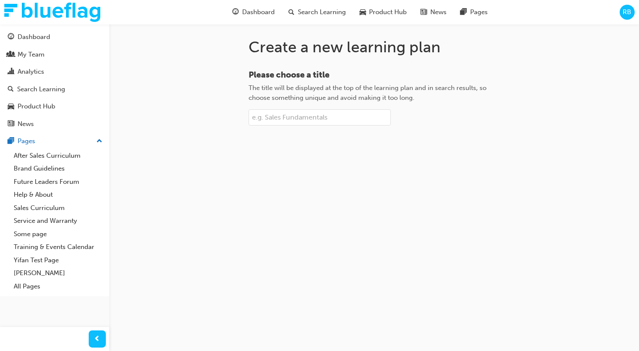
click at [290, 116] on input "Please choose a title The title will be displayed at the top of the learning pl…" at bounding box center [319, 117] width 142 height 16
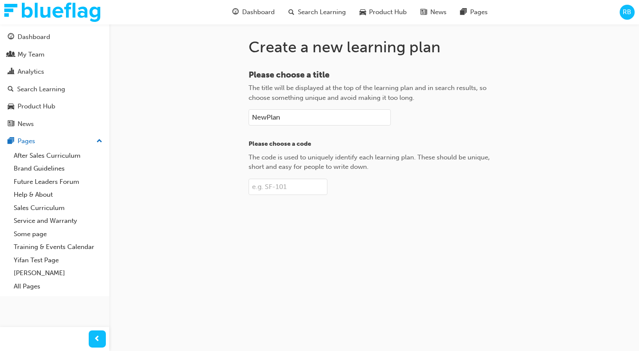
type input "NewPlan"
click at [282, 175] on input "Please choose a code The code is used to uniquely identify each learning plan. …" at bounding box center [287, 187] width 79 height 16
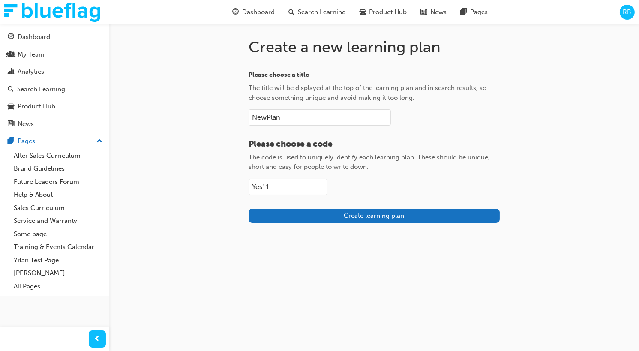
type input "Yes11"
click at [315, 175] on div "Create a new learning plan Please choose a title The title will be displayed at…" at bounding box center [374, 137] width 278 height 226
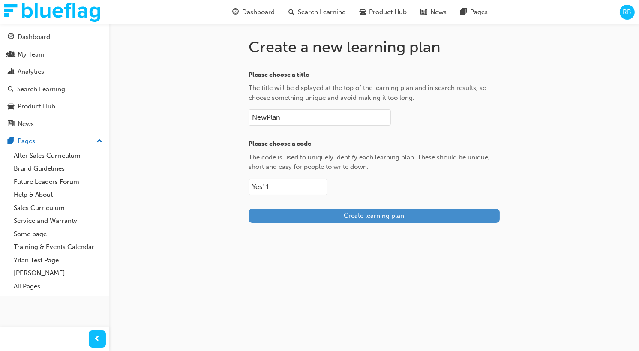
click at [343, 175] on button "Create learning plan" at bounding box center [373, 216] width 251 height 14
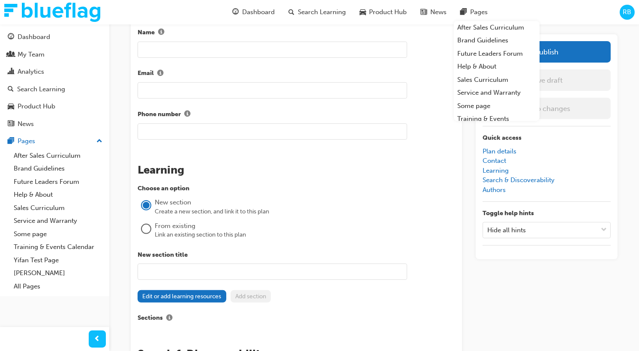
scroll to position [530, 0]
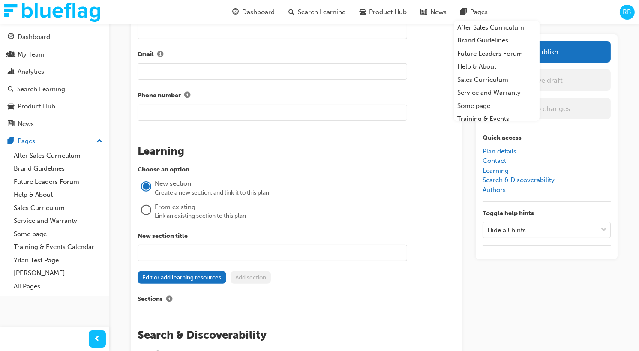
click at [164, 175] on input "text" at bounding box center [272, 253] width 269 height 16
type input "empty section"
click at [233, 175] on label "New section title" at bounding box center [296, 236] width 317 height 10
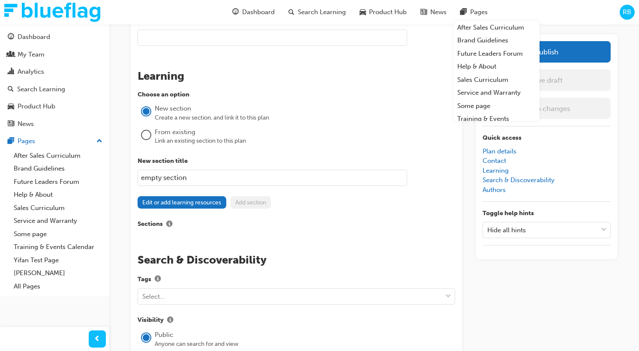
scroll to position [608, 0]
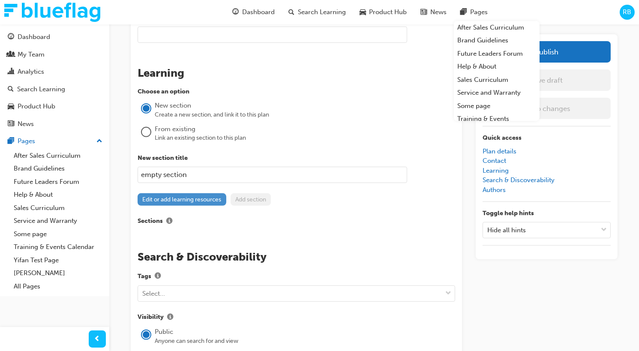
click at [195, 175] on button "Edit or add learning resources" at bounding box center [182, 199] width 89 height 12
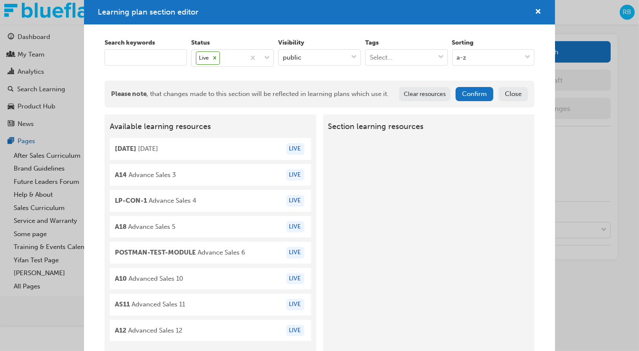
click at [524, 94] on button "Close" at bounding box center [513, 94] width 30 height 14
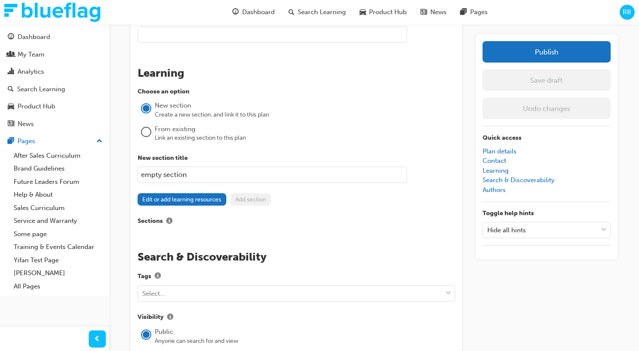
click at [255, 175] on label "Sections" at bounding box center [296, 221] width 317 height 11
click at [176, 175] on button "Sections" at bounding box center [169, 221] width 13 height 11
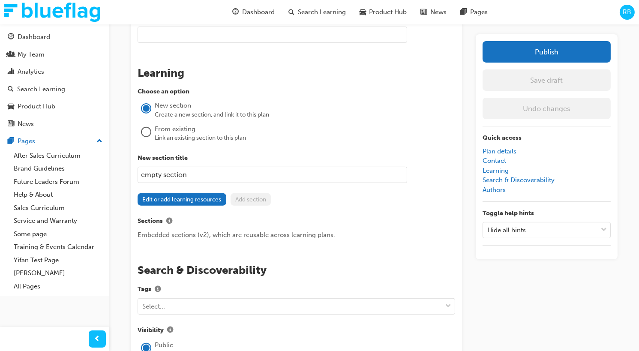
click at [209, 175] on label "Sections" at bounding box center [296, 221] width 317 height 11
click at [176, 175] on button "Sections" at bounding box center [169, 221] width 13 height 11
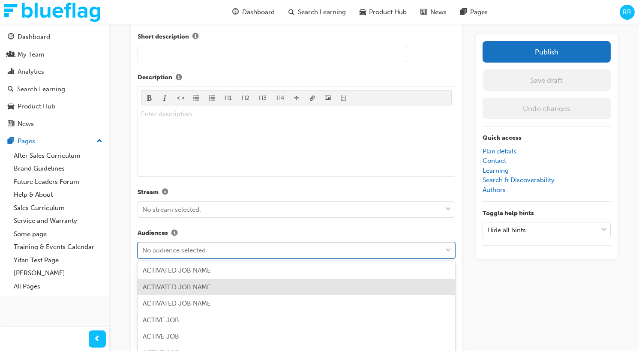
scroll to position [278, 0]
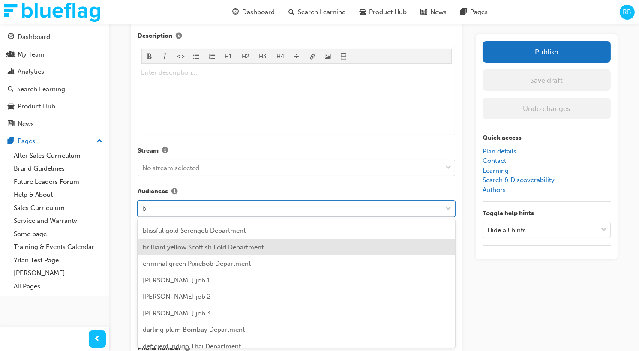
scroll to position [724, 0]
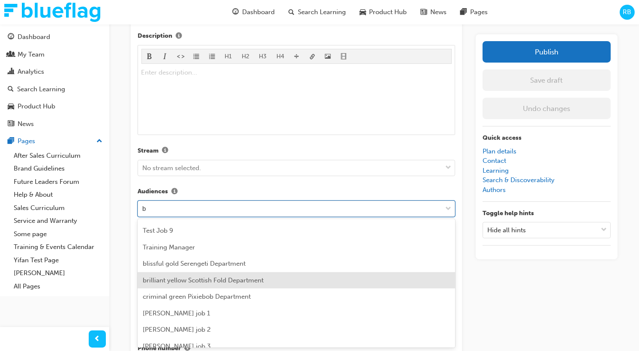
type input "bl"
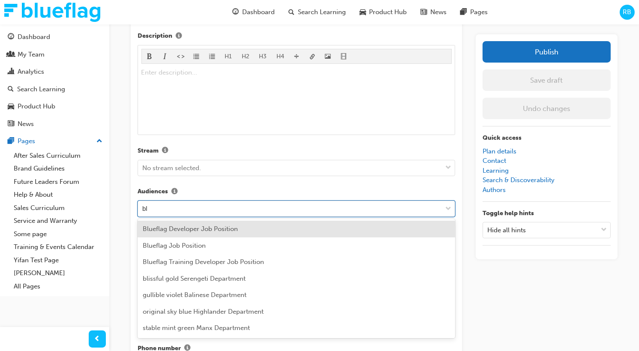
scroll to position [0, 0]
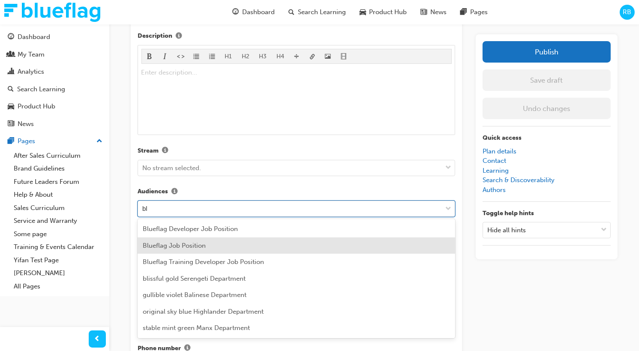
click at [210, 175] on div "Blueflag Job Position" at bounding box center [296, 245] width 317 height 17
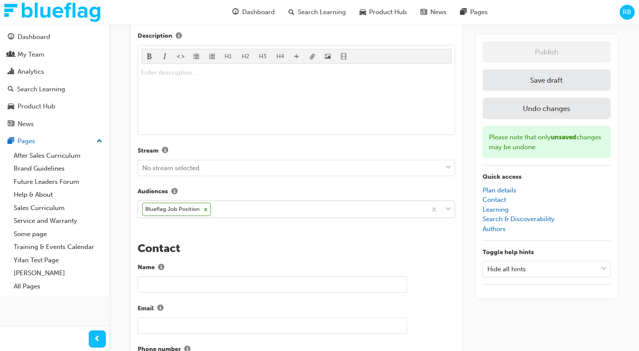
click at [240, 175] on div "The recent updates to learning plan sections may require manual migration steps…" at bounding box center [296, 315] width 331 height 1039
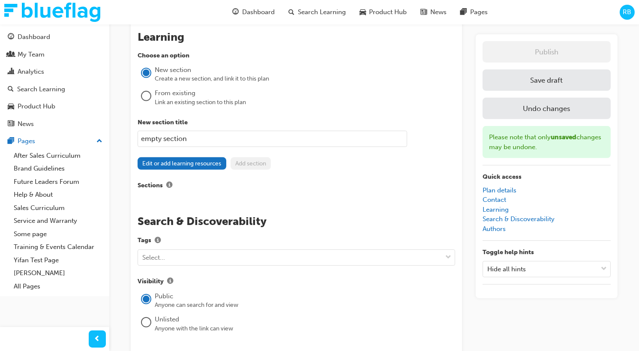
scroll to position [652, 0]
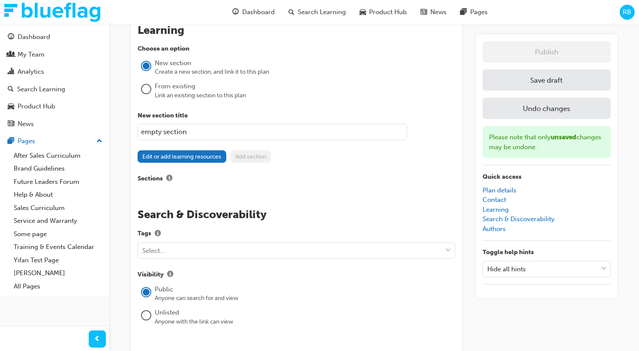
click at [499, 82] on button "Save draft" at bounding box center [546, 79] width 128 height 21
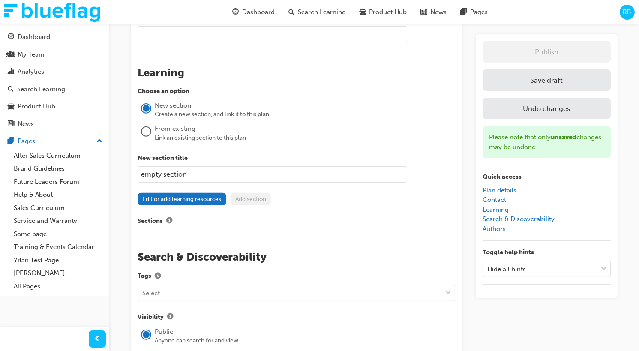
scroll to position [608, 0]
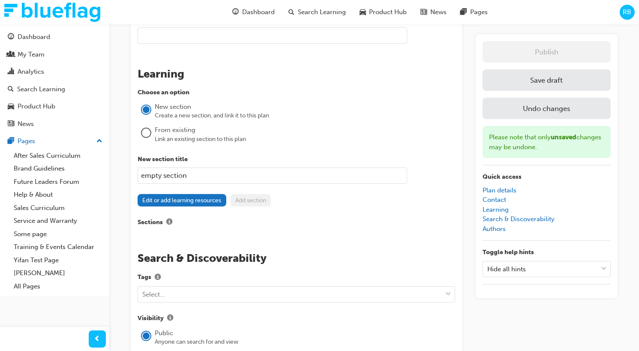
click at [358, 174] on input "empty section" at bounding box center [272, 176] width 269 height 16
drag, startPoint x: 328, startPoint y: 168, endPoint x: 165, endPoint y: 170, distance: 163.7
click at [165, 170] on input "empty section" at bounding box center [272, 176] width 269 height 16
click at [176, 172] on input "empty section" at bounding box center [272, 176] width 269 height 16
click at [208, 142] on div "Choose an option New section Create a new section, and link it to this plan Fro…" at bounding box center [296, 158] width 317 height 140
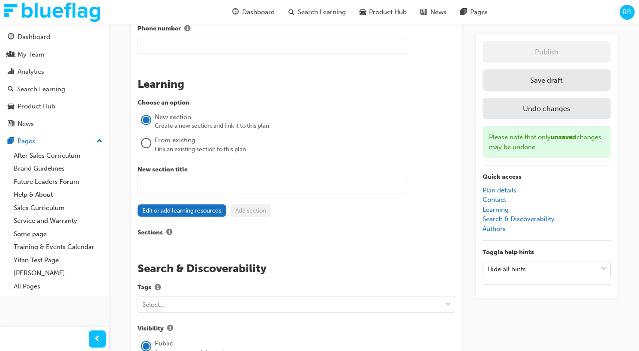
scroll to position [586, 0]
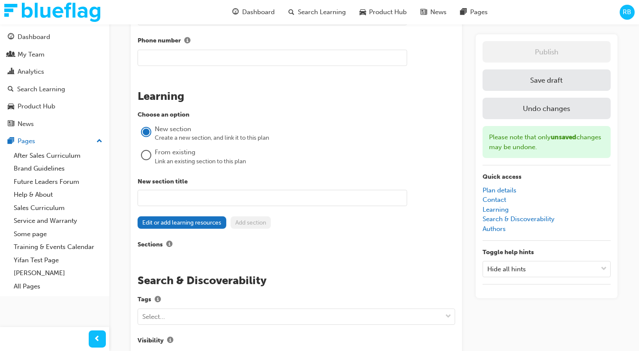
click at [496, 83] on button "Save draft" at bounding box center [546, 79] width 128 height 21
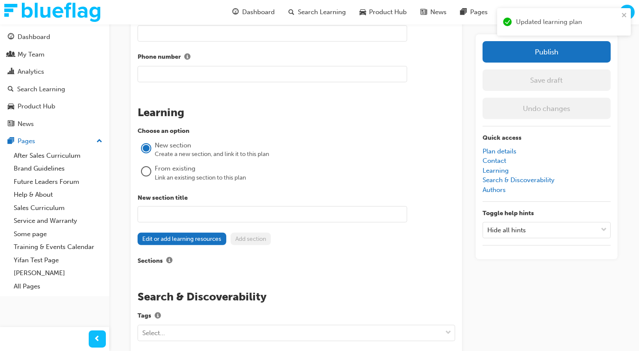
scroll to position [569, 0]
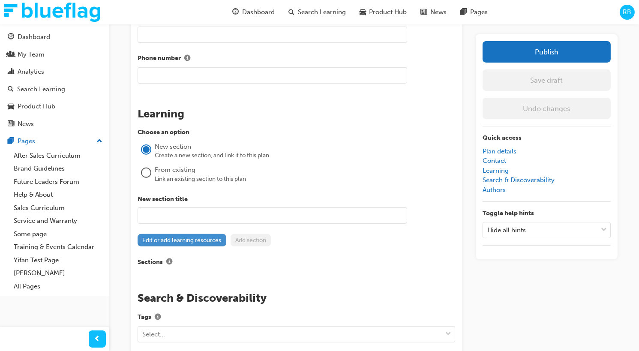
click at [152, 175] on button "Edit or add learning resources" at bounding box center [182, 240] width 89 height 12
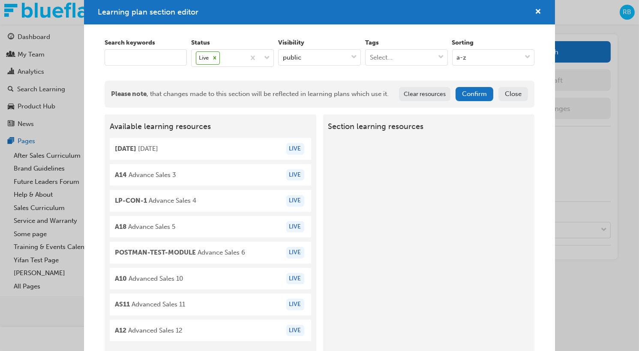
click at [511, 88] on button "Close" at bounding box center [513, 94] width 30 height 14
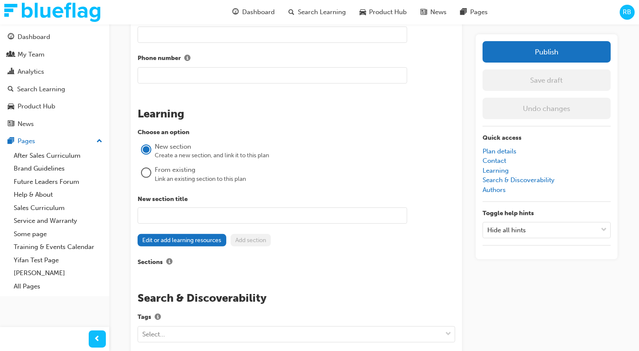
click at [204, 175] on input "text" at bounding box center [272, 215] width 269 height 16
type input "empty"
click at [392, 175] on label "Sections" at bounding box center [296, 262] width 317 height 11
click at [176, 175] on button "Sections" at bounding box center [169, 262] width 13 height 11
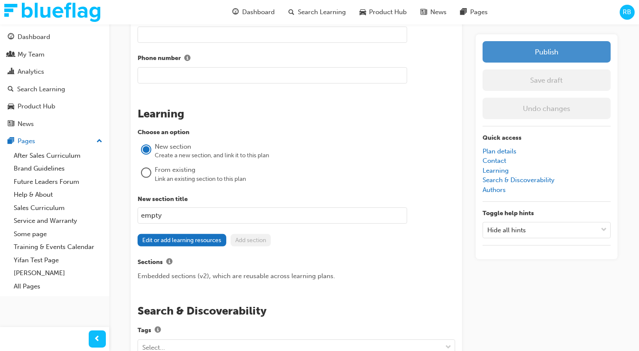
click at [525, 51] on button "Publish" at bounding box center [546, 51] width 128 height 21
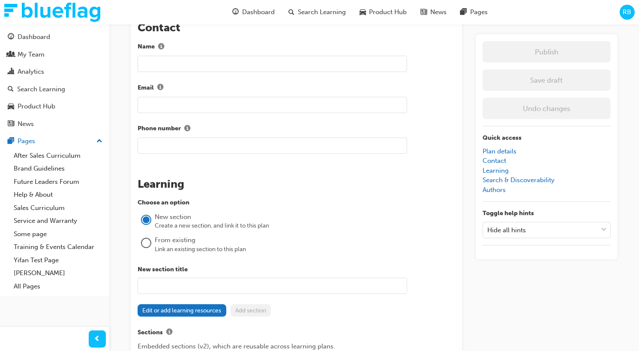
scroll to position [522, 0]
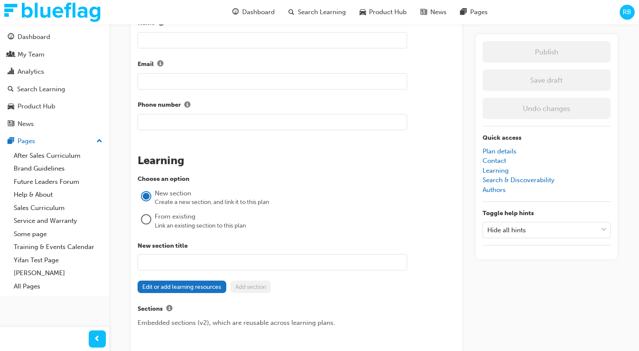
click at [150, 175] on div at bounding box center [146, 219] width 10 height 10
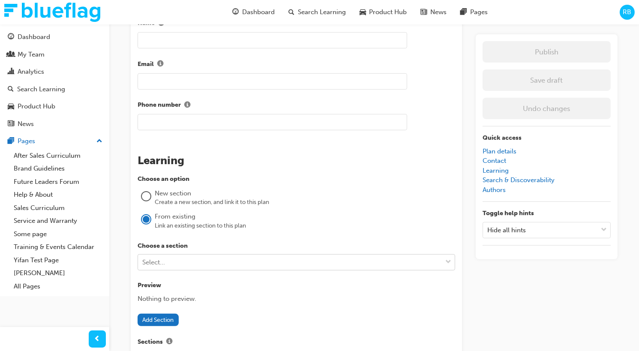
scroll to position [574, 0]
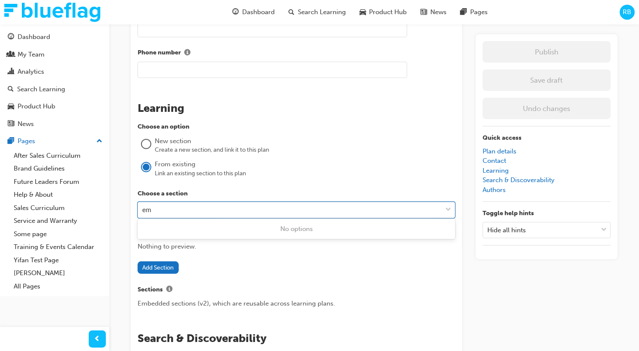
type input "e"
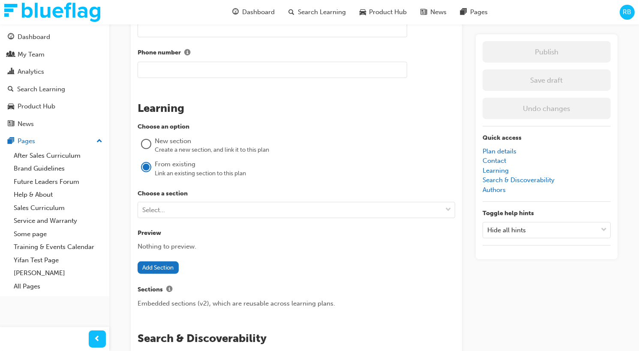
click at [144, 142] on div at bounding box center [146, 144] width 9 height 9
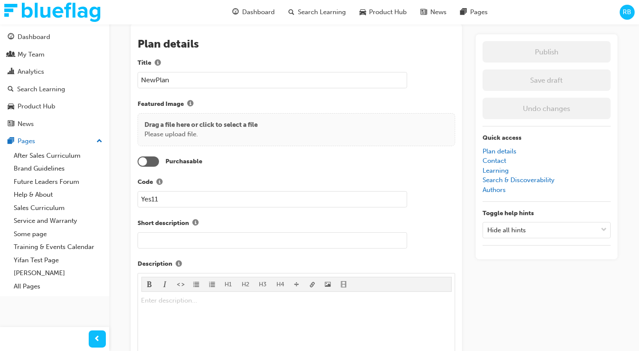
scroll to position [0, 0]
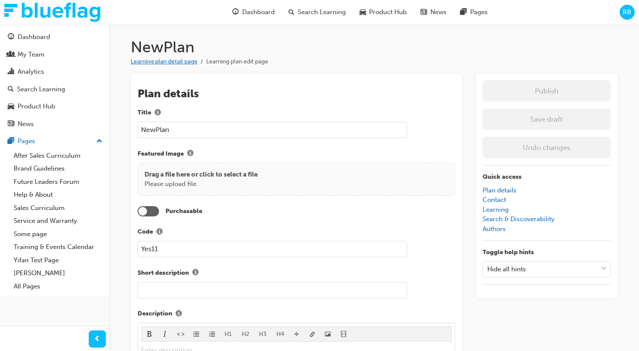
click at [183, 59] on link "Learning plan detail page" at bounding box center [164, 61] width 67 height 7
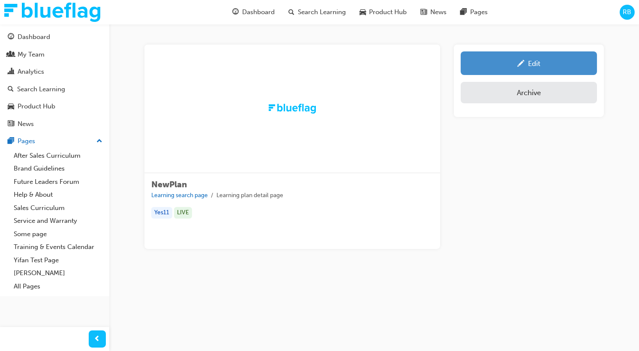
click at [506, 57] on link "Edit" at bounding box center [529, 63] width 136 height 24
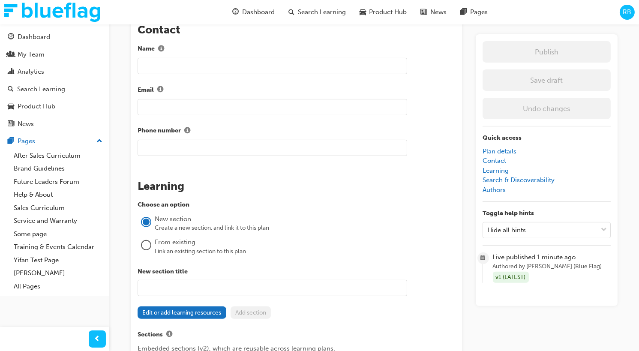
scroll to position [505, 0]
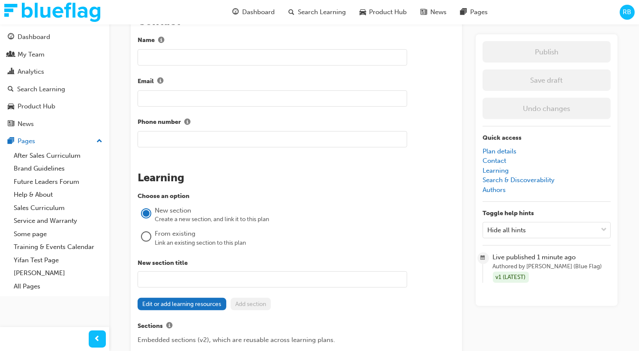
click at [211, 175] on input "text" at bounding box center [272, 279] width 269 height 16
type input "empty section"
click at [441, 175] on div "New section" at bounding box center [305, 211] width 300 height 10
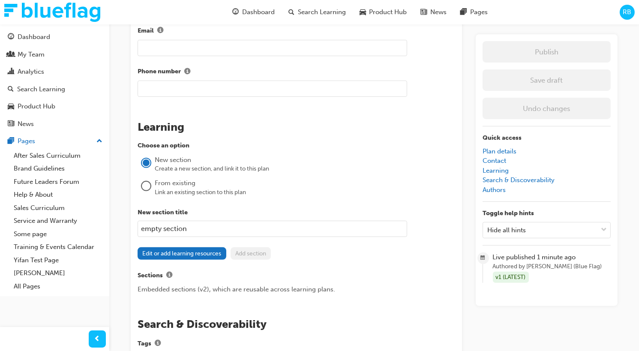
scroll to position [626, 0]
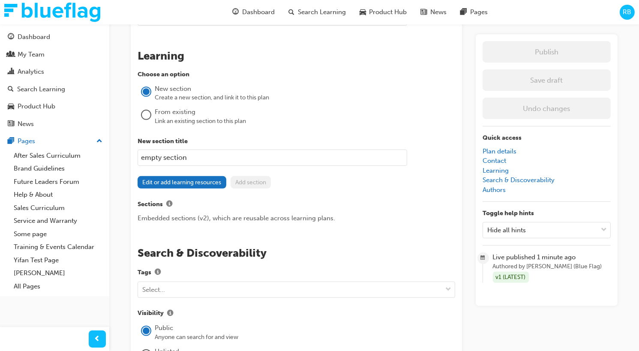
click at [312, 119] on div "Link an existing section to this plan" at bounding box center [305, 121] width 300 height 9
click at [183, 111] on div "From existing" at bounding box center [305, 112] width 300 height 10
click at [147, 113] on div at bounding box center [146, 115] width 9 height 9
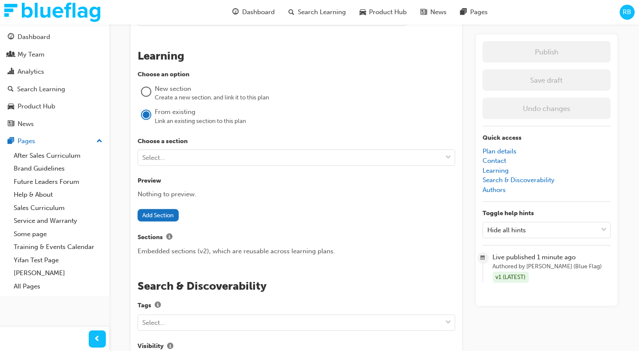
click at [150, 92] on div at bounding box center [146, 92] width 10 height 10
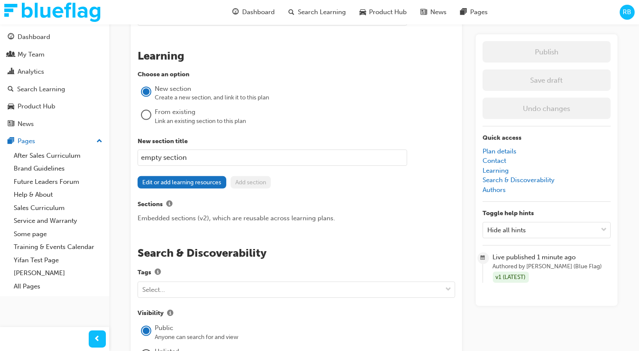
click at [311, 175] on div "Edit or add learning resources Add section" at bounding box center [296, 182] width 317 height 12
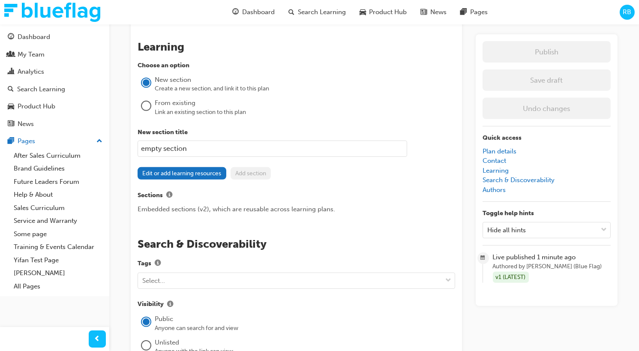
click at [345, 151] on input "empty section" at bounding box center [272, 149] width 269 height 16
type input "empty section 1"
click at [389, 167] on div "Edit or add learning resources Add section" at bounding box center [296, 173] width 317 height 12
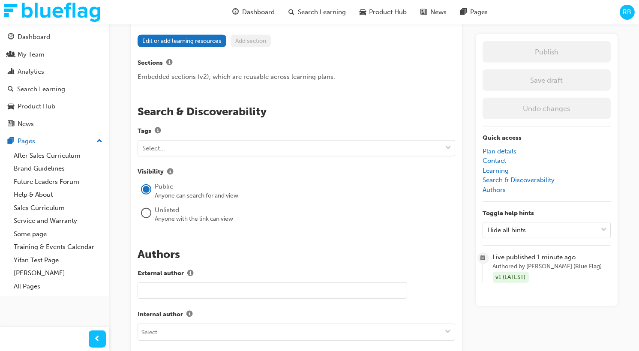
scroll to position [819, 0]
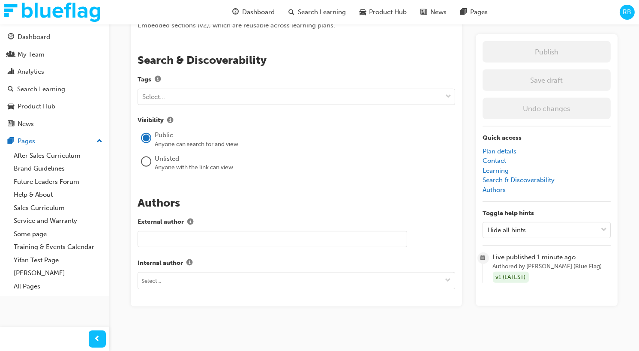
click at [146, 157] on div at bounding box center [146, 161] width 9 height 9
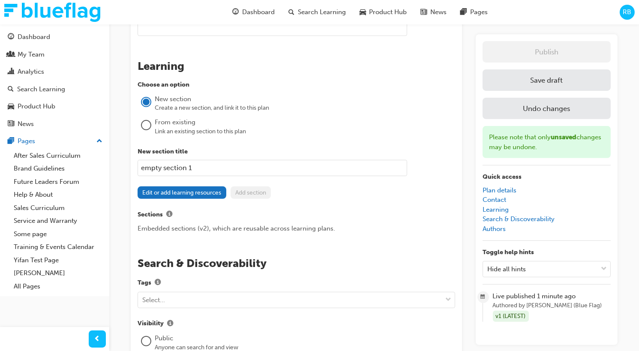
scroll to position [622, 0]
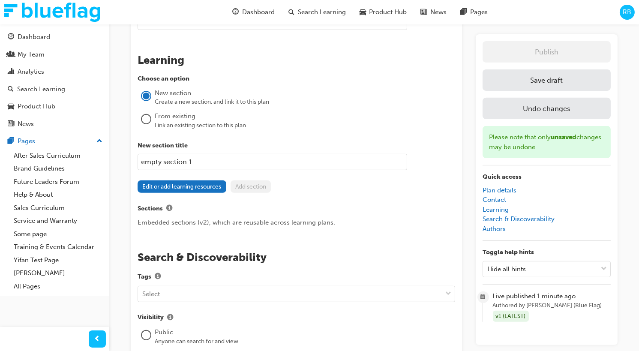
click at [538, 82] on button "Save draft" at bounding box center [546, 79] width 128 height 21
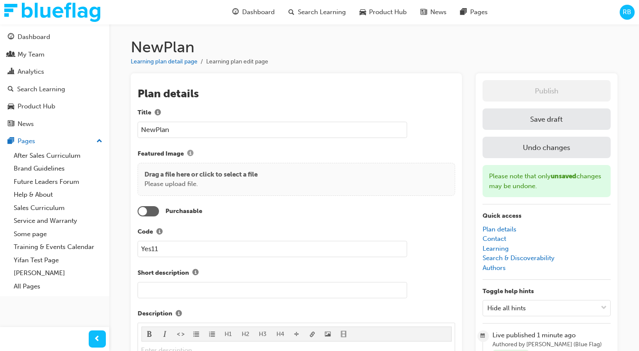
scroll to position [3, 0]
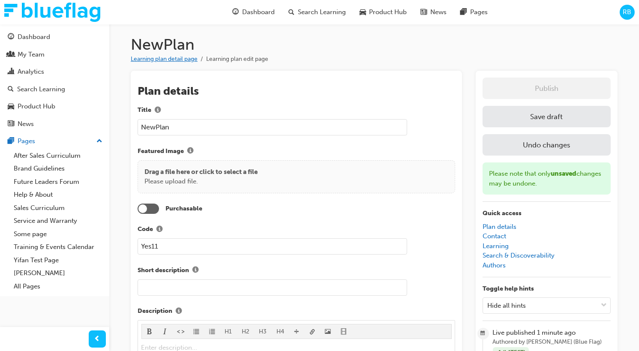
click at [176, 57] on link "Learning plan detail page" at bounding box center [164, 58] width 67 height 7
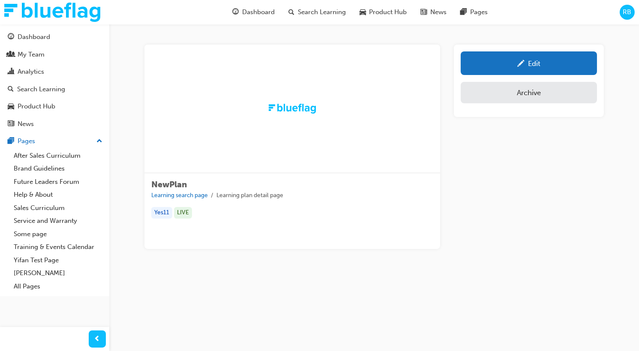
click at [625, 8] on span "RB" at bounding box center [627, 12] width 9 height 10
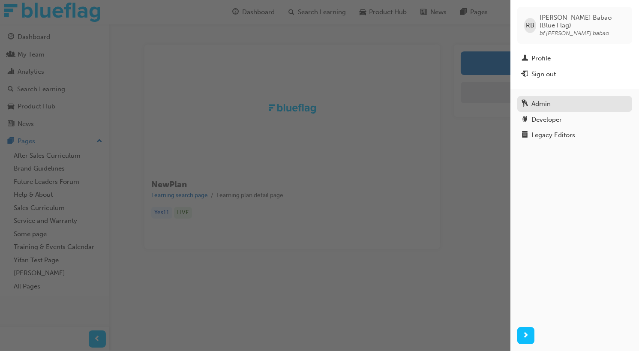
click at [551, 99] on div "Admin" at bounding box center [574, 104] width 106 height 11
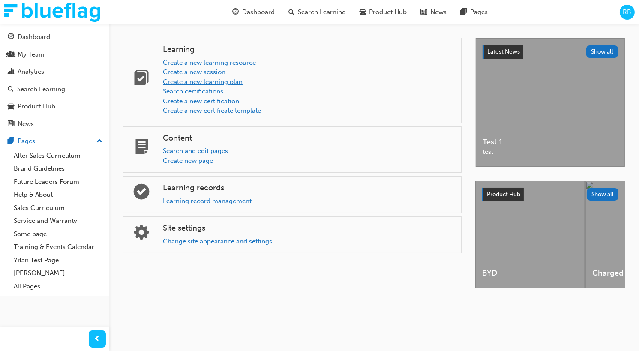
click at [215, 82] on link "Create a new learning plan" at bounding box center [203, 82] width 80 height 8
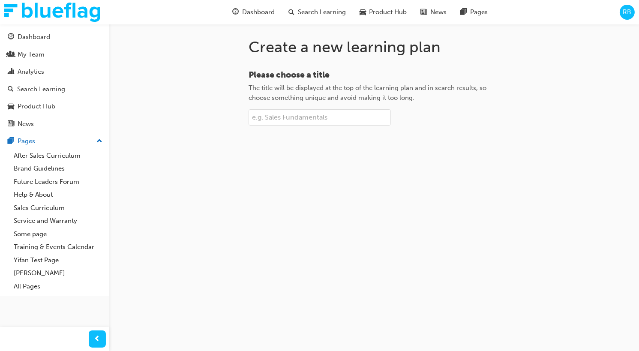
click at [308, 117] on input "Please choose a title The title will be displayed at the top of the learning pl…" at bounding box center [319, 117] width 142 height 16
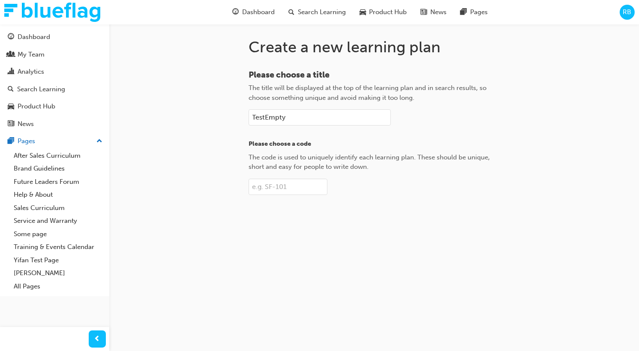
type input "TestEmpty"
click at [286, 175] on input "Please choose a code The code is used to uniquely identify each learning plan. …" at bounding box center [287, 187] width 79 height 16
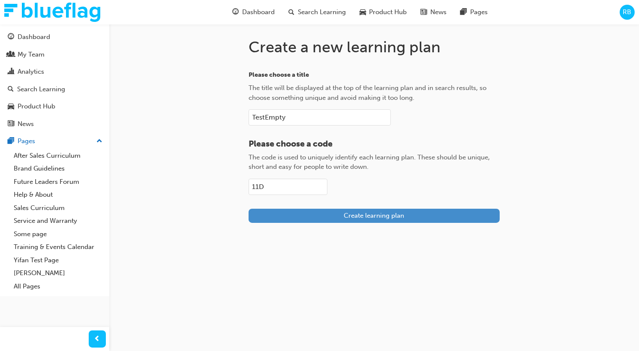
type input "11D"
click at [307, 175] on button "Create learning plan" at bounding box center [373, 216] width 251 height 14
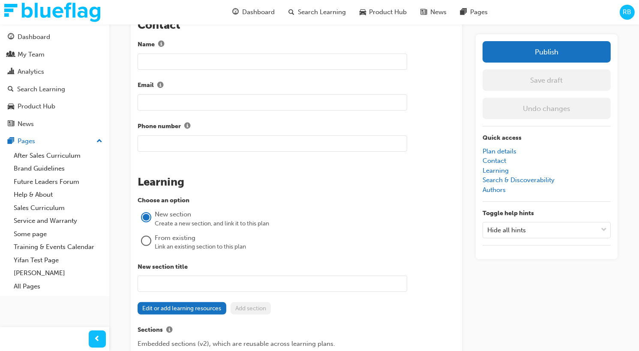
scroll to position [506, 0]
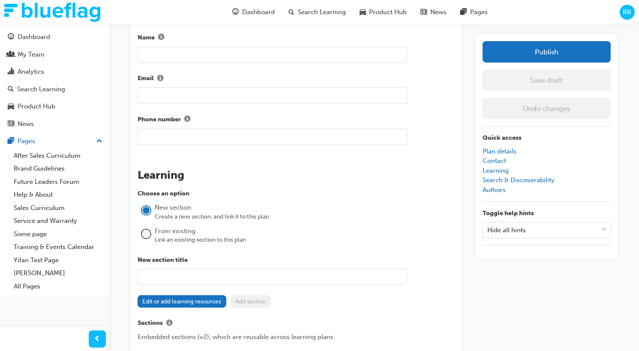
click at [174, 175] on input "text" at bounding box center [272, 277] width 269 height 16
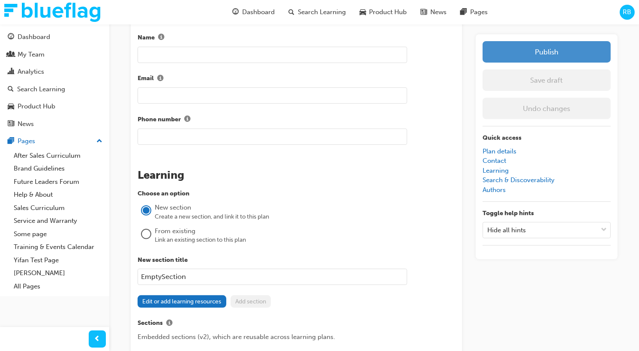
type input "EmptySection"
click at [520, 55] on button "Publish" at bounding box center [546, 51] width 128 height 21
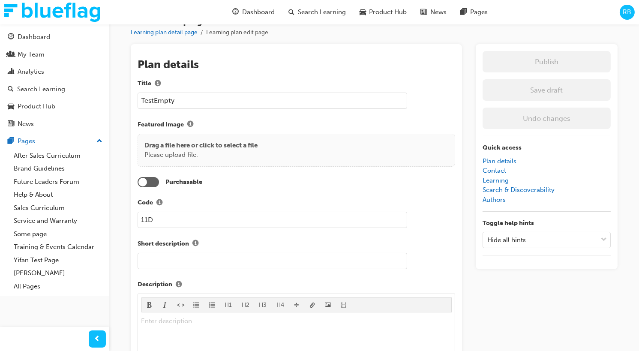
scroll to position [0, 0]
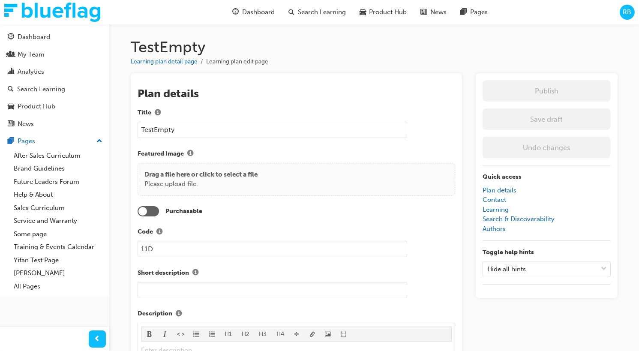
click at [629, 13] on span "RB" at bounding box center [627, 12] width 9 height 10
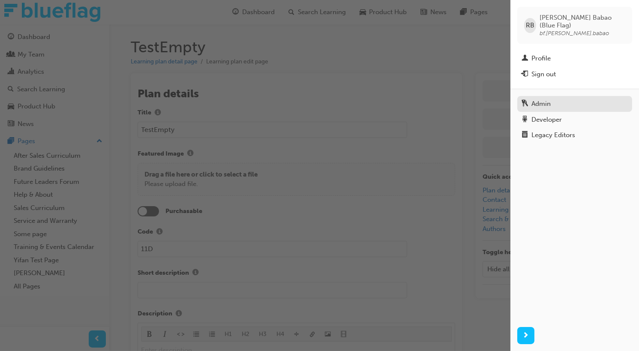
click at [545, 99] on div "Admin" at bounding box center [540, 104] width 19 height 10
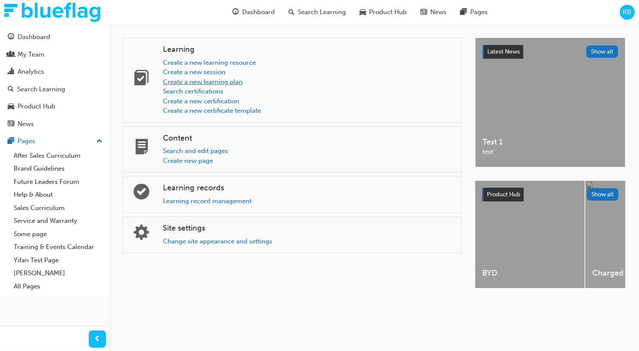
click at [238, 78] on link "Create a new learning plan" at bounding box center [203, 82] width 80 height 8
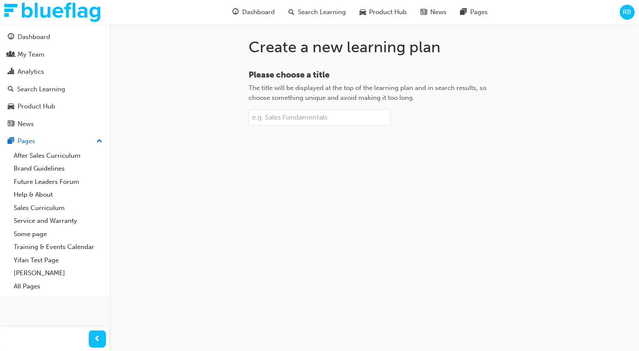
click at [295, 117] on input "Please choose a title The title will be displayed at the top of the learning pl…" at bounding box center [319, 117] width 142 height 16
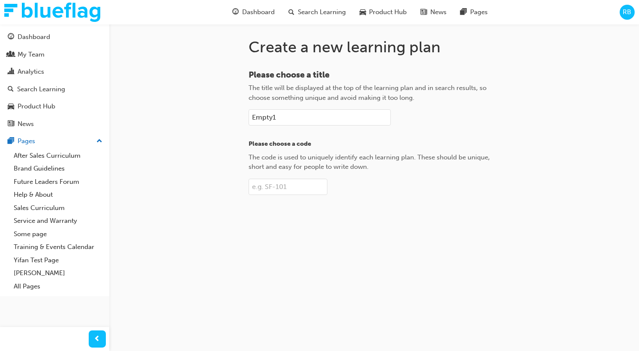
type input "Empty1"
click at [302, 175] on input "Please choose a code The code is used to uniquely identify each learning plan. …" at bounding box center [287, 187] width 79 height 16
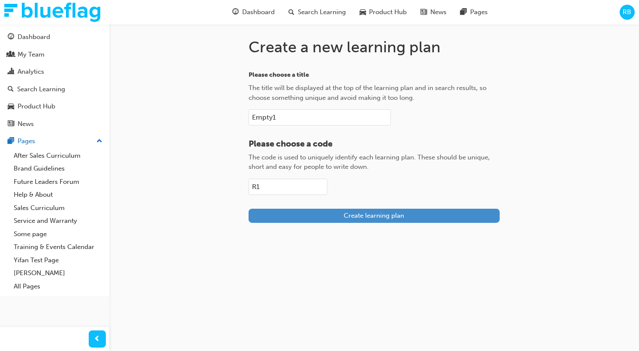
type input "R1"
click at [357, 175] on span "Create learning plan" at bounding box center [374, 216] width 60 height 8
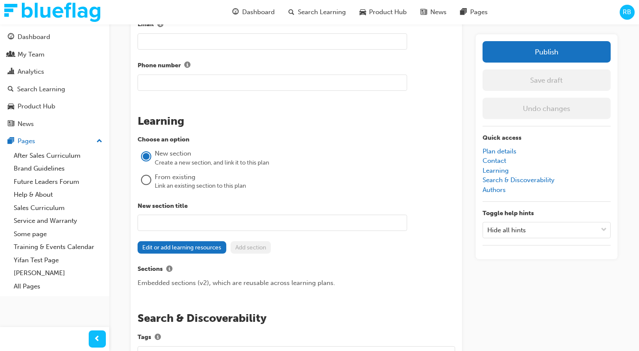
scroll to position [573, 0]
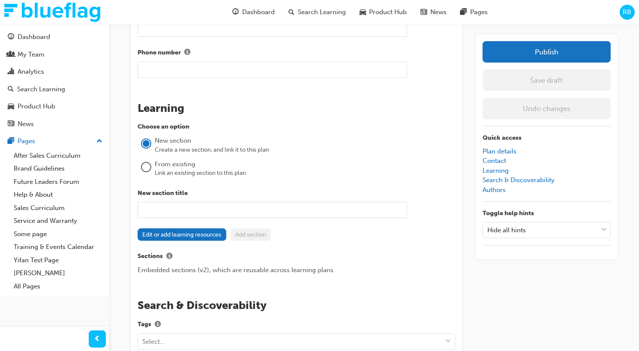
click at [182, 175] on input "text" at bounding box center [272, 210] width 269 height 16
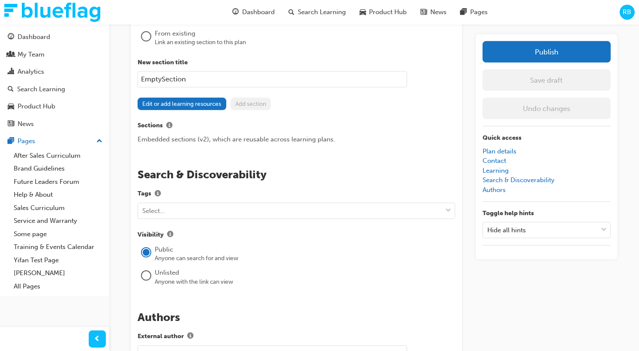
scroll to position [696, 0]
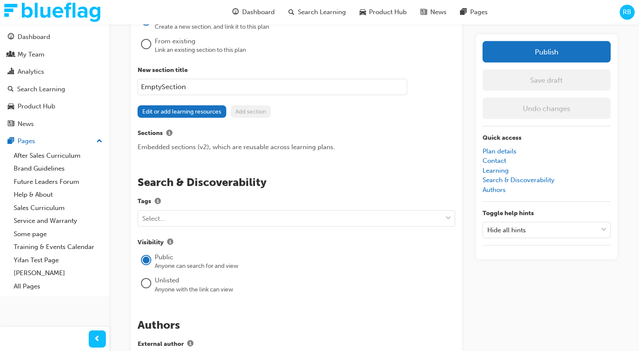
type input "EmptySection"
click at [320, 108] on div "Edit or add learning resources Add section" at bounding box center [296, 111] width 317 height 12
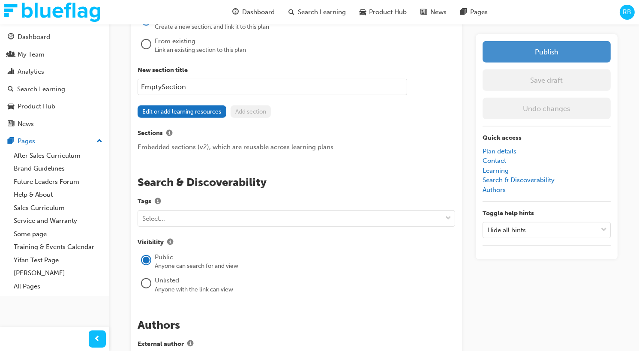
click at [535, 52] on button "Publish" at bounding box center [546, 51] width 128 height 21
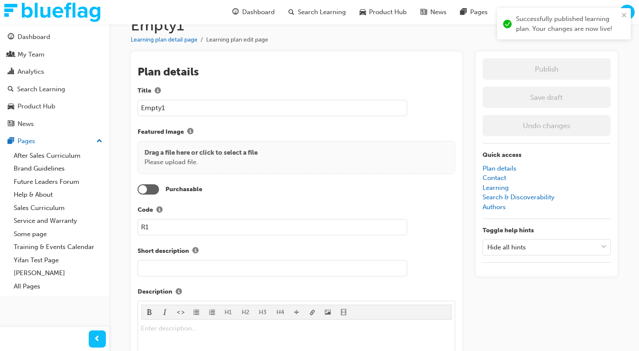
scroll to position [0, 0]
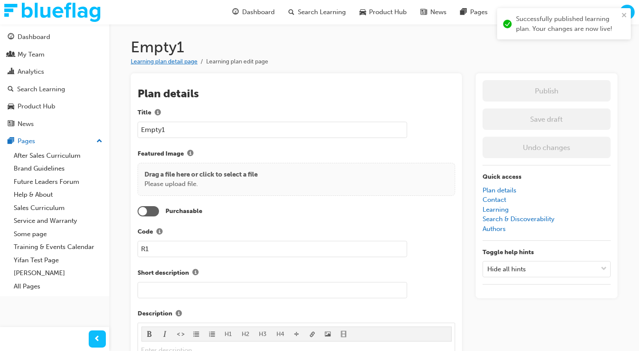
click at [189, 63] on link "Learning plan detail page" at bounding box center [164, 61] width 67 height 7
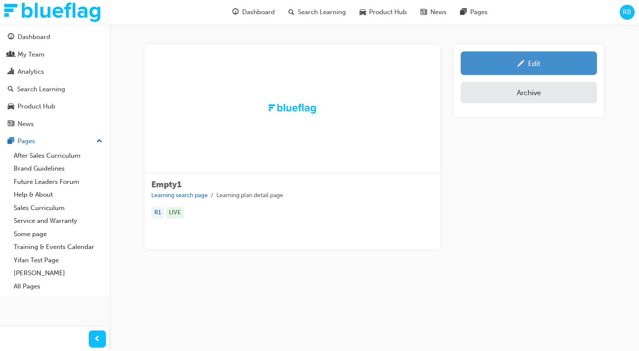
click at [516, 65] on div "Edit" at bounding box center [528, 63] width 123 height 11
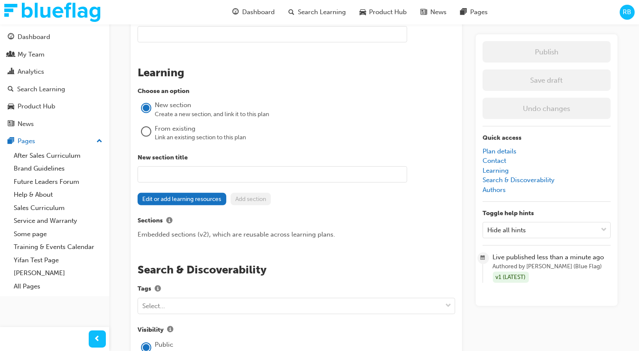
scroll to position [620, 0]
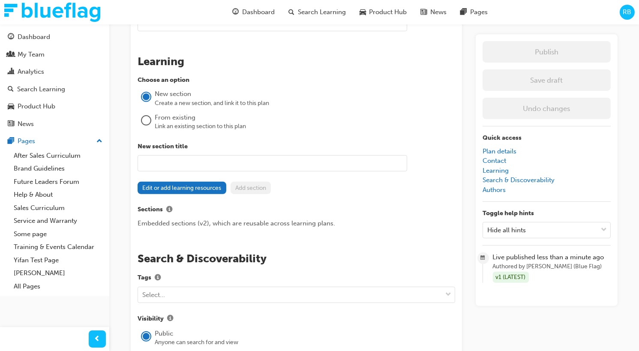
click at [173, 162] on input "text" at bounding box center [272, 163] width 269 height 16
type input "empty section"
click at [304, 175] on div "Edit or add learning resources Add section" at bounding box center [296, 188] width 317 height 12
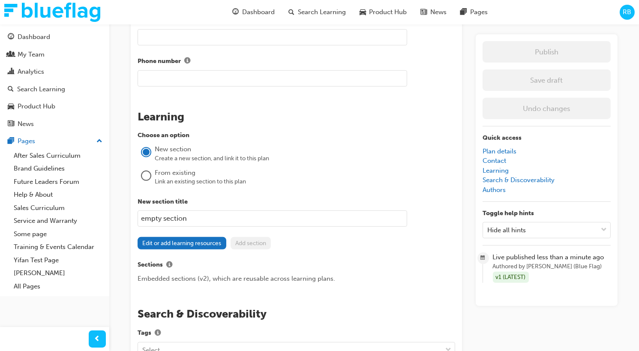
scroll to position [566, 0]
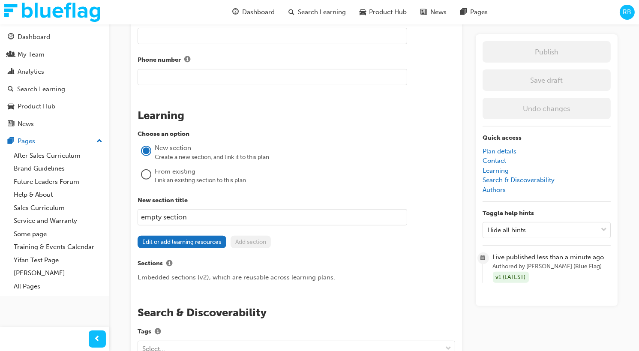
click at [202, 175] on input "empty section" at bounding box center [272, 217] width 269 height 16
drag, startPoint x: 202, startPoint y: 216, endPoint x: 132, endPoint y: 215, distance: 70.7
click at [131, 175] on div "The recent updates to learning plan sections may require manual migration steps…" at bounding box center [296, 32] width 331 height 1051
click at [323, 175] on div "Edit or add learning resources Add section" at bounding box center [296, 242] width 317 height 12
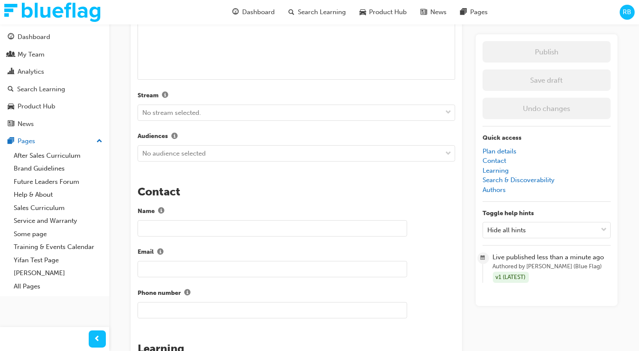
scroll to position [330, 0]
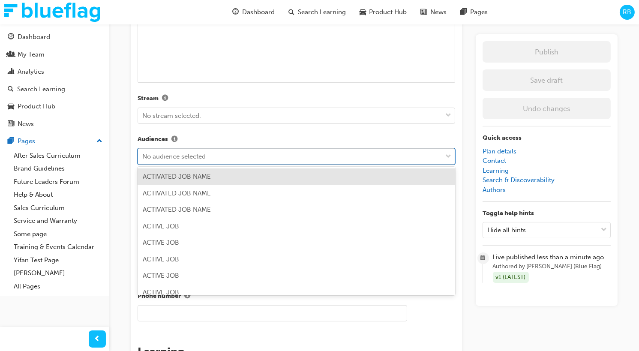
click at [270, 153] on div "No audience selected" at bounding box center [290, 156] width 304 height 15
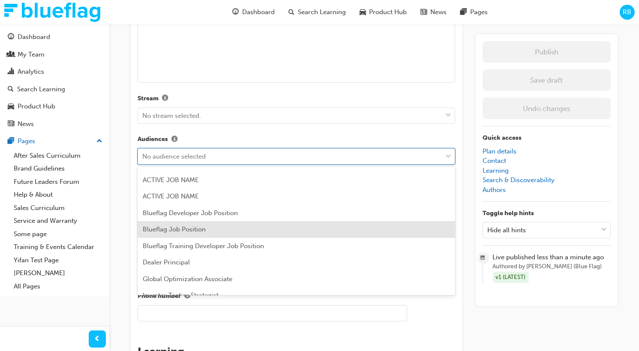
scroll to position [178, 0]
click at [207, 175] on div "Blueflag Job Position" at bounding box center [296, 229] width 317 height 17
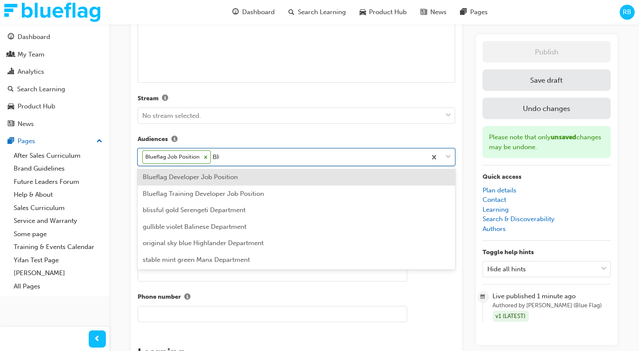
type input "Blue"
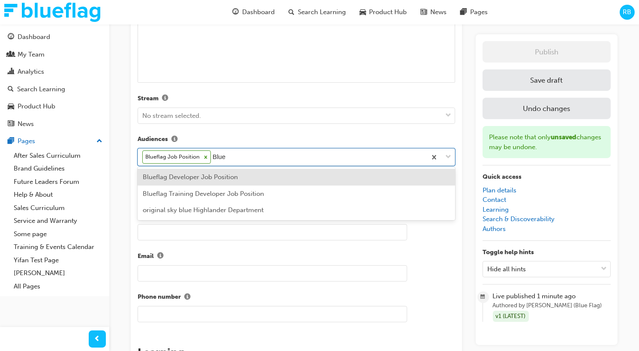
click at [234, 175] on div "Blueflag Developer Job Position" at bounding box center [296, 177] width 317 height 17
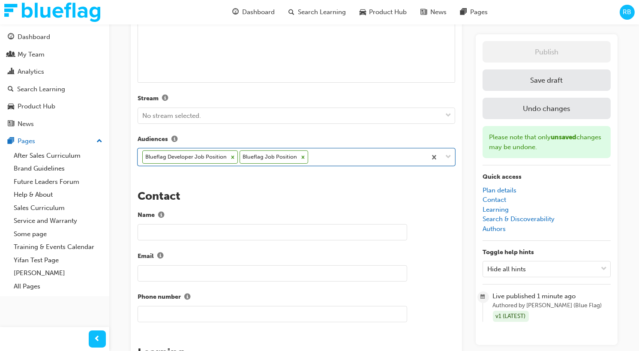
click at [310, 175] on div "The recent updates to learning plan sections may require manual migration steps…" at bounding box center [296, 269] width 331 height 1052
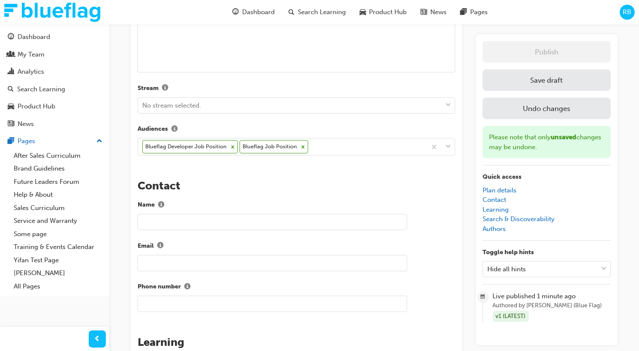
scroll to position [343, 0]
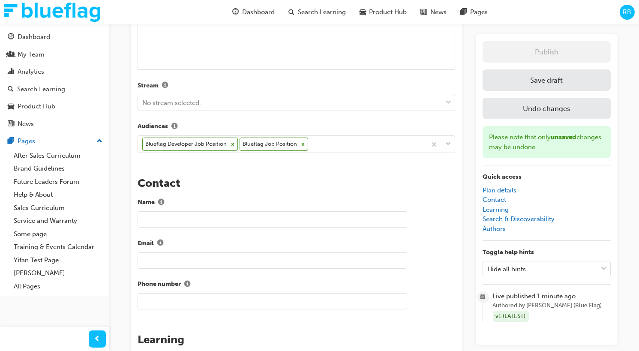
click at [521, 87] on button "Save draft" at bounding box center [546, 79] width 128 height 21
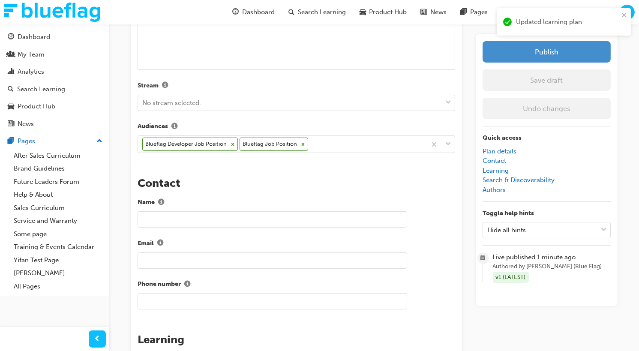
click at [530, 53] on button "Publish" at bounding box center [546, 51] width 128 height 21
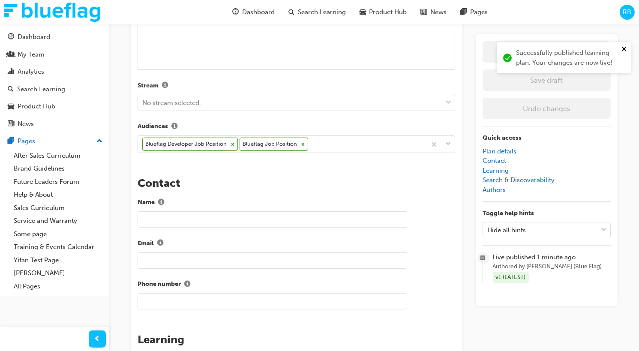
click at [623, 48] on icon "close" at bounding box center [624, 49] width 4 height 4
click at [623, 10] on div "Successfully published learning plan. Your changes are now live!" at bounding box center [563, 7] width 137 height 3
click at [628, 12] on span "RB" at bounding box center [627, 12] width 9 height 10
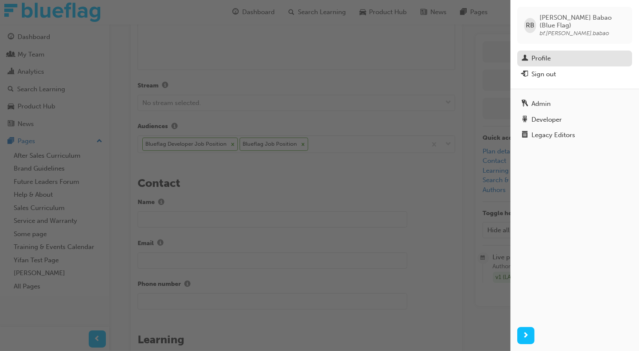
click at [542, 54] on div "Profile" at bounding box center [540, 59] width 19 height 10
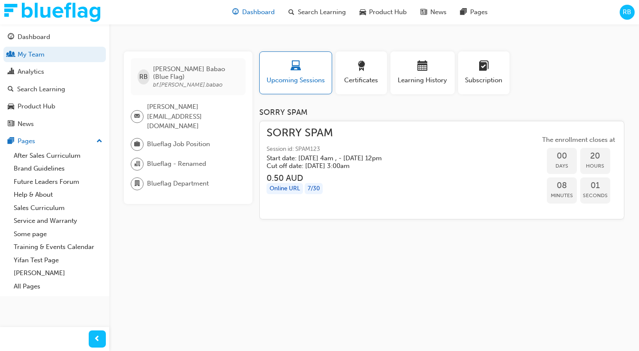
click at [254, 9] on span "Dashboard" at bounding box center [258, 12] width 33 height 10
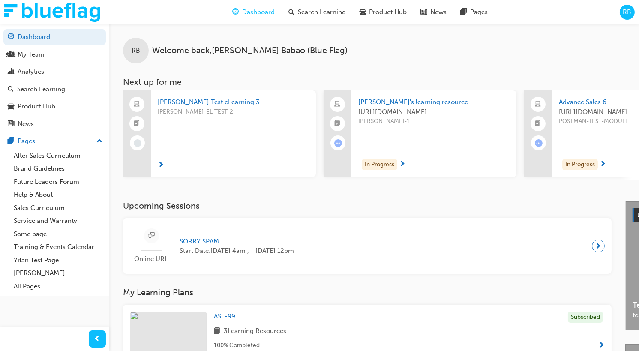
click at [626, 10] on span "RB" at bounding box center [627, 12] width 9 height 10
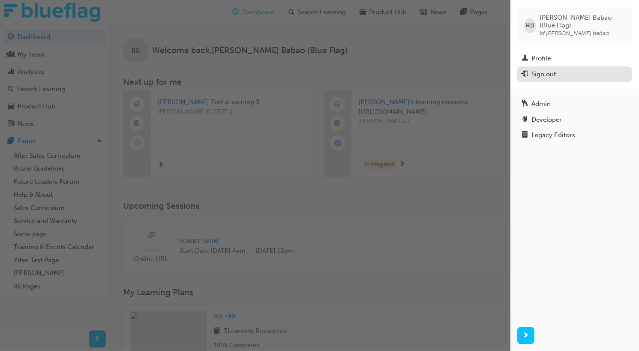
click at [557, 69] on div "Sign out" at bounding box center [574, 74] width 106 height 11
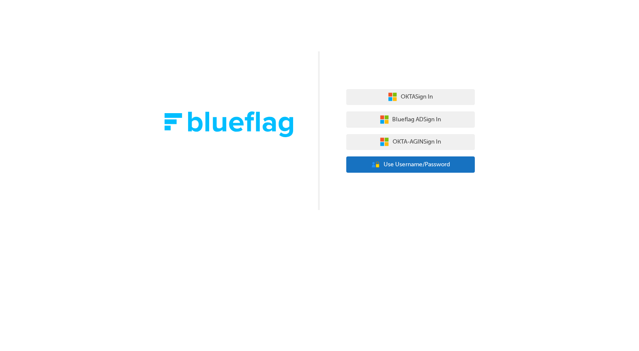
click at [397, 169] on span "Use Username/Password" at bounding box center [416, 165] width 66 height 10
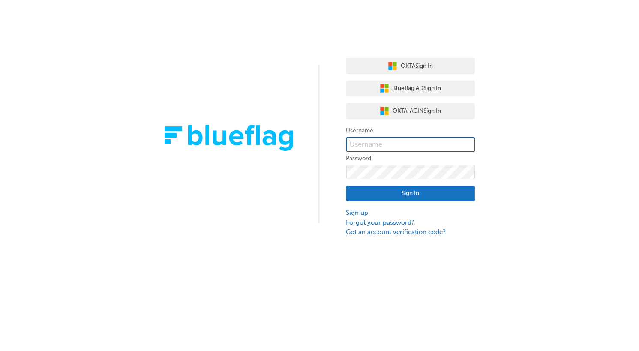
click at [385, 141] on input "text" at bounding box center [410, 144] width 129 height 15
type input "bf.roby.babao"
click at [454, 191] on button "Sign In" at bounding box center [410, 194] width 129 height 16
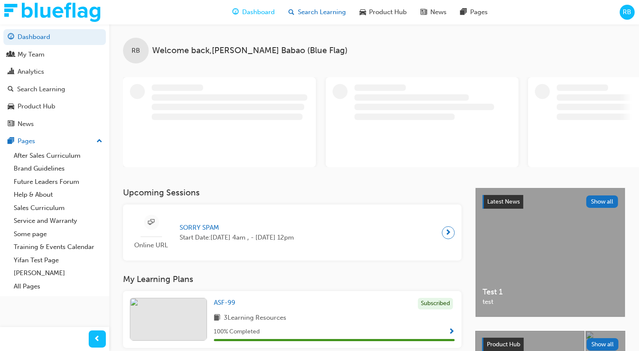
click at [321, 18] on div "Search Learning" at bounding box center [316, 12] width 71 height 18
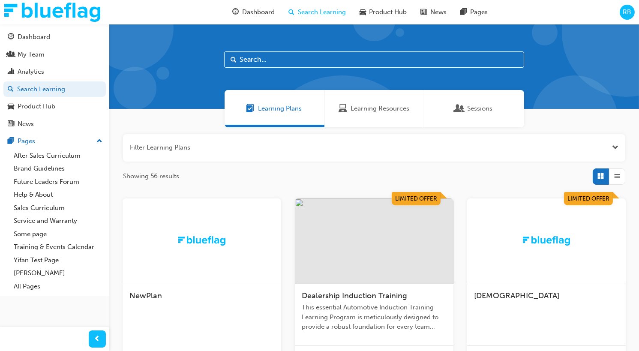
click at [259, 59] on input "text" at bounding box center [374, 59] width 300 height 16
type input "Empty"
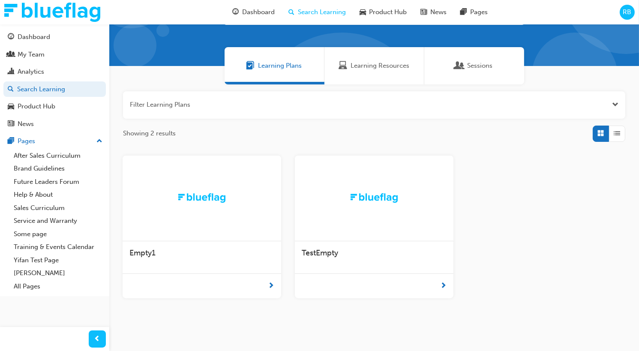
scroll to position [50, 0]
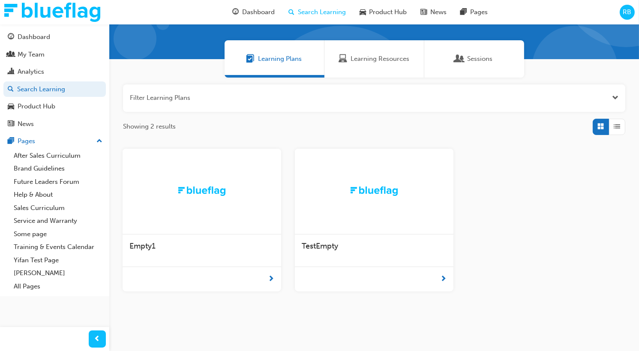
click at [323, 244] on span "TestEmpty" at bounding box center [320, 245] width 36 height 9
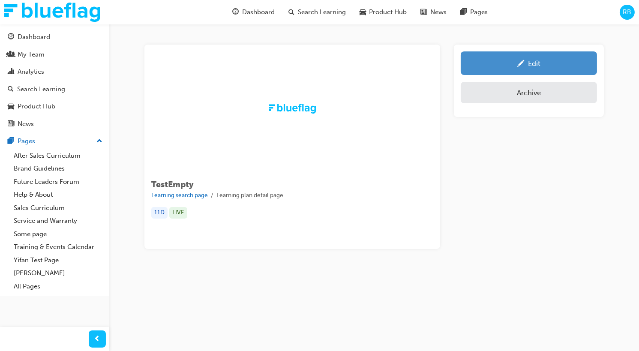
click at [497, 63] on div "Edit" at bounding box center [528, 63] width 123 height 11
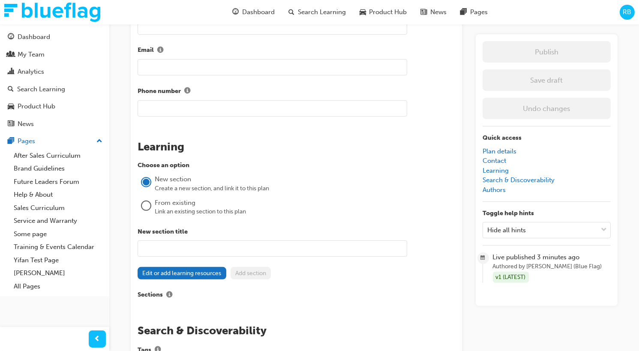
scroll to position [583, 0]
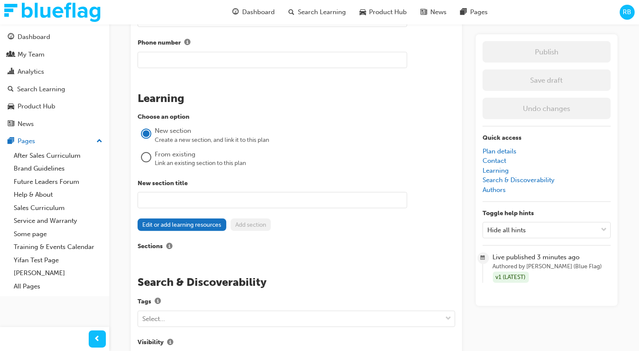
click at [301, 202] on input "text" at bounding box center [272, 200] width 269 height 16
click at [205, 204] on input "Test" at bounding box center [272, 200] width 269 height 16
type input "TestEmpty"
click at [327, 231] on div "Choose an option New section Create a new section, and link it to this plan Fro…" at bounding box center [296, 182] width 317 height 140
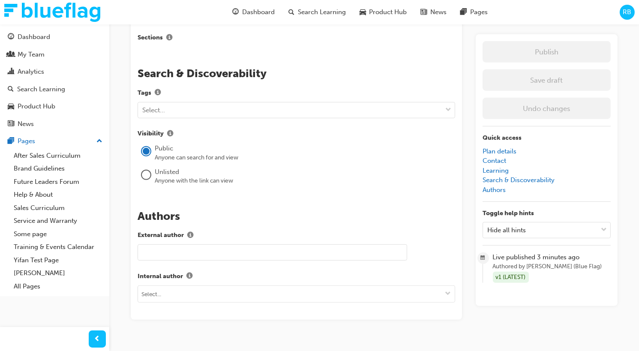
scroll to position [806, 0]
